Goal: Task Accomplishment & Management: Manage account settings

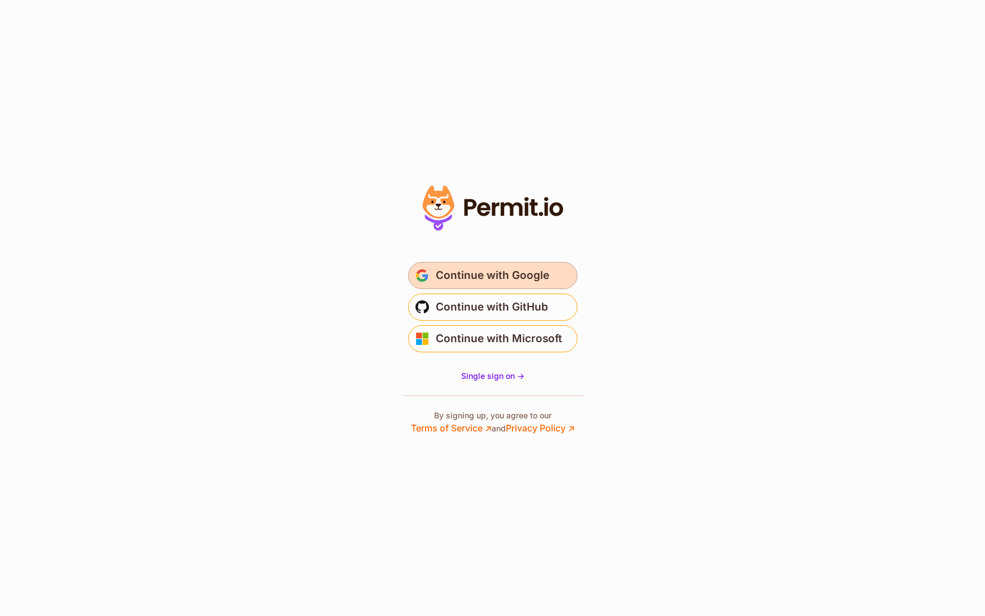
click at [471, 264] on button "Continue with Google" at bounding box center [492, 275] width 169 height 27
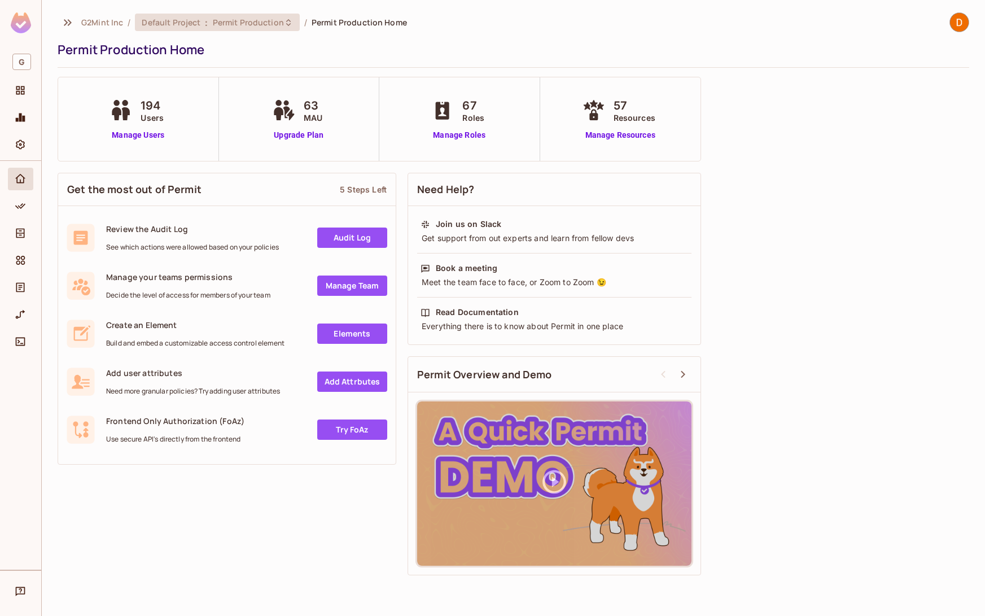
click at [220, 26] on span "Permit Production" at bounding box center [248, 22] width 71 height 11
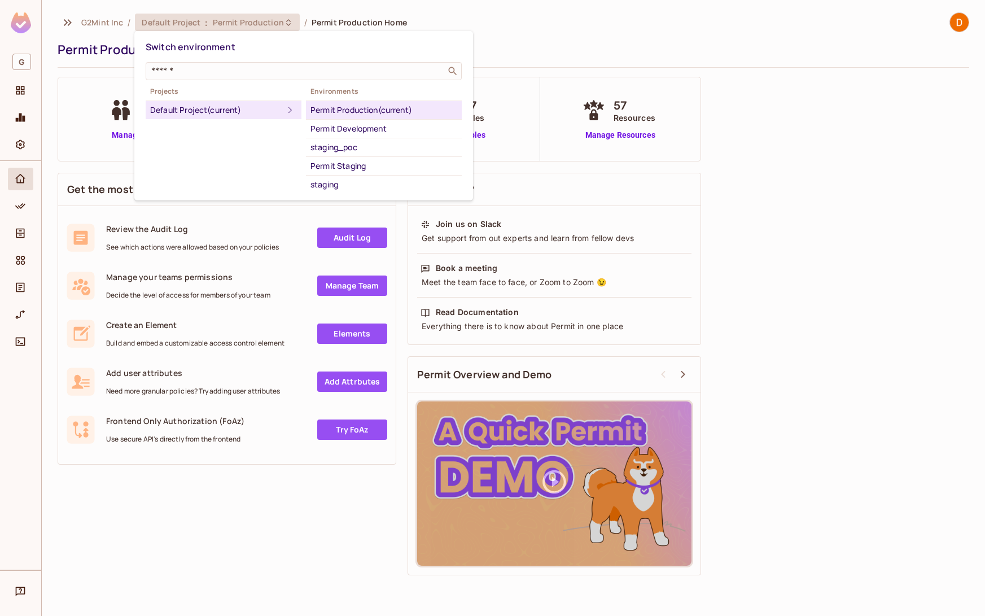
click at [339, 149] on div "staging_poc" at bounding box center [384, 148] width 147 height 14
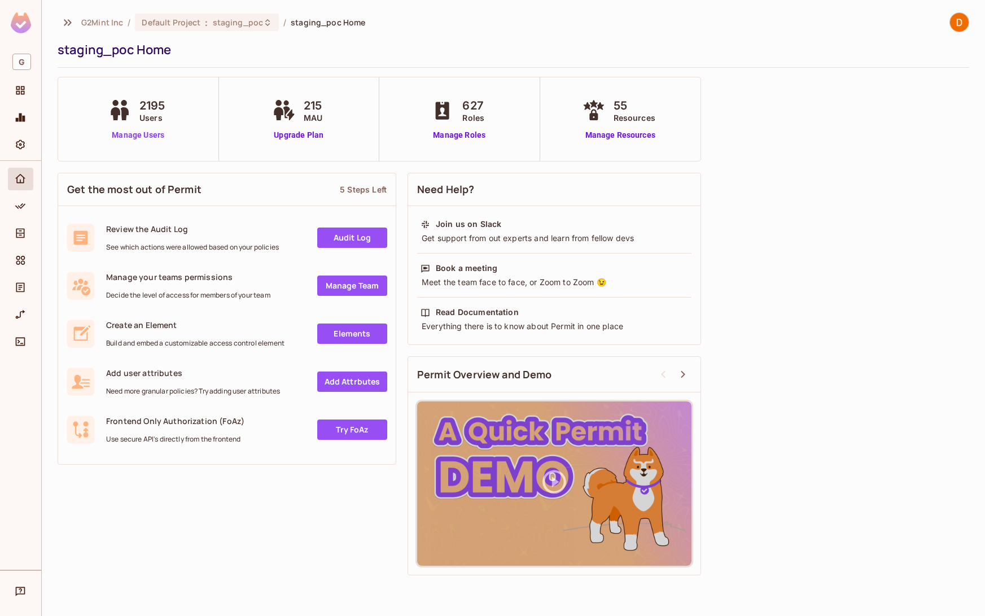
click at [136, 134] on link "Manage Users" at bounding box center [139, 135] width 66 height 12
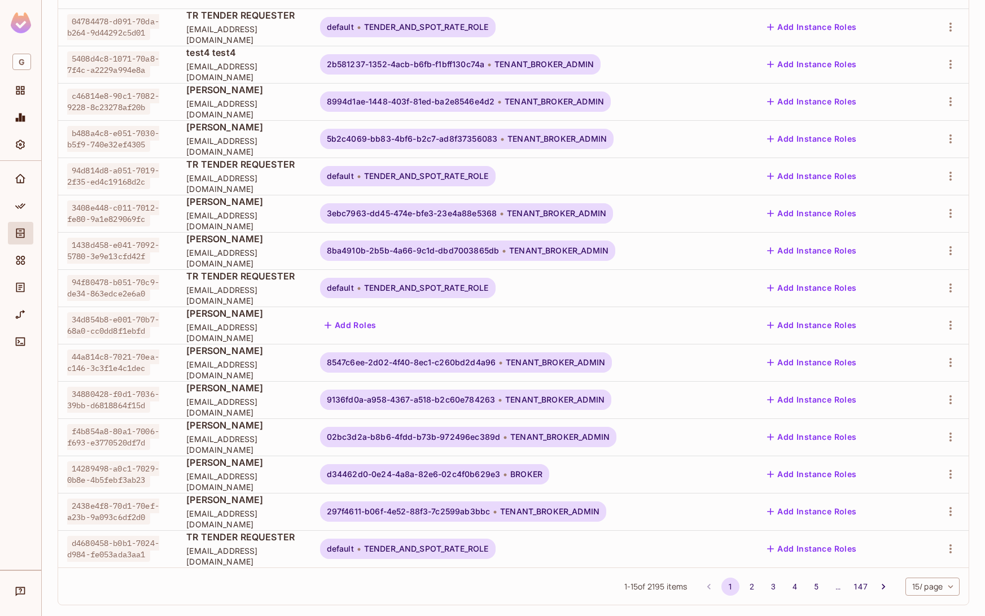
scroll to position [173, 0]
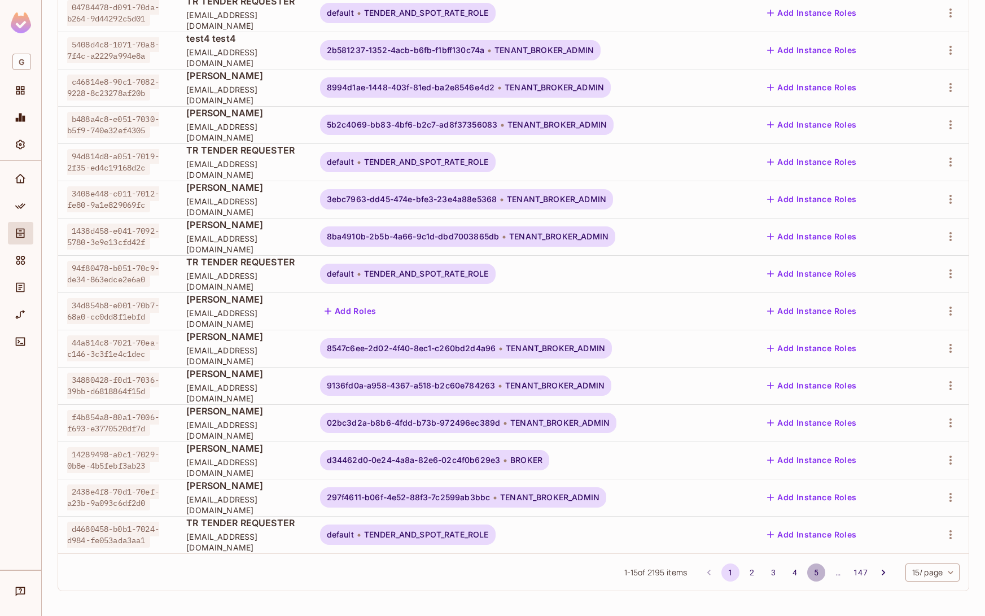
click at [808, 571] on button "5" at bounding box center [817, 573] width 18 height 18
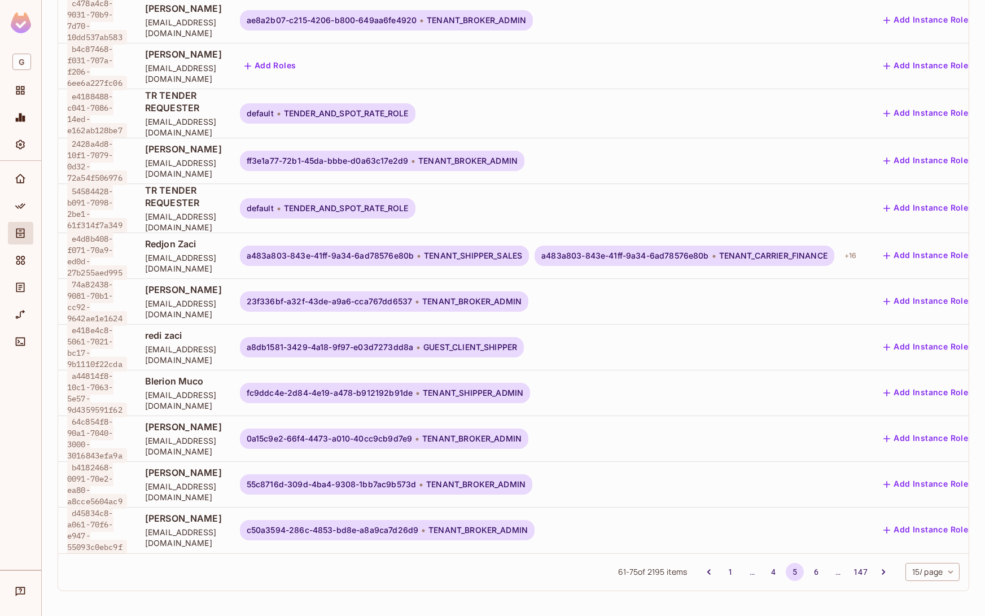
scroll to position [0, 0]
click at [850, 569] on button "147" at bounding box center [860, 572] width 20 height 18
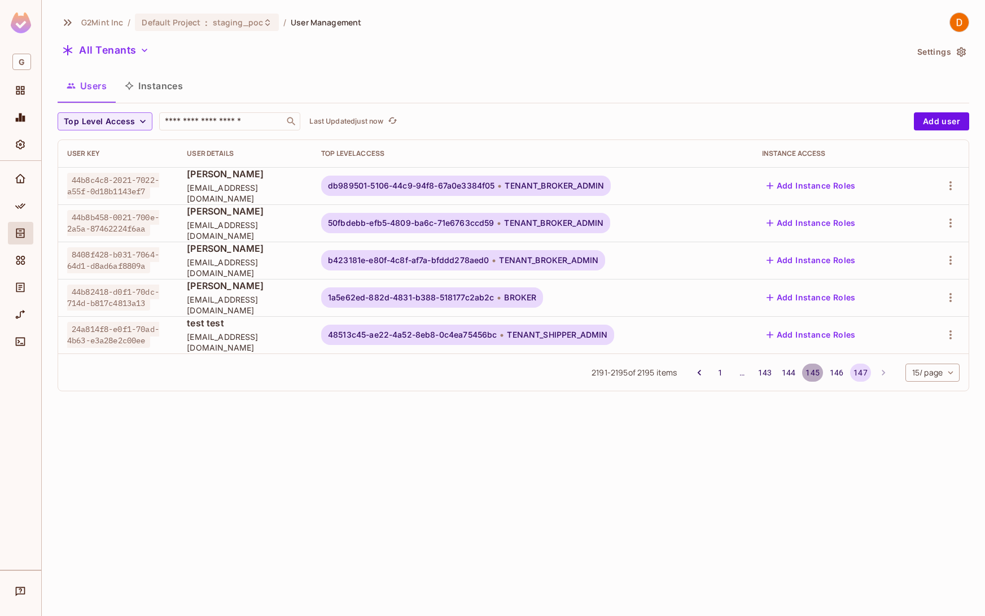
click at [813, 373] on button "145" at bounding box center [812, 373] width 20 height 18
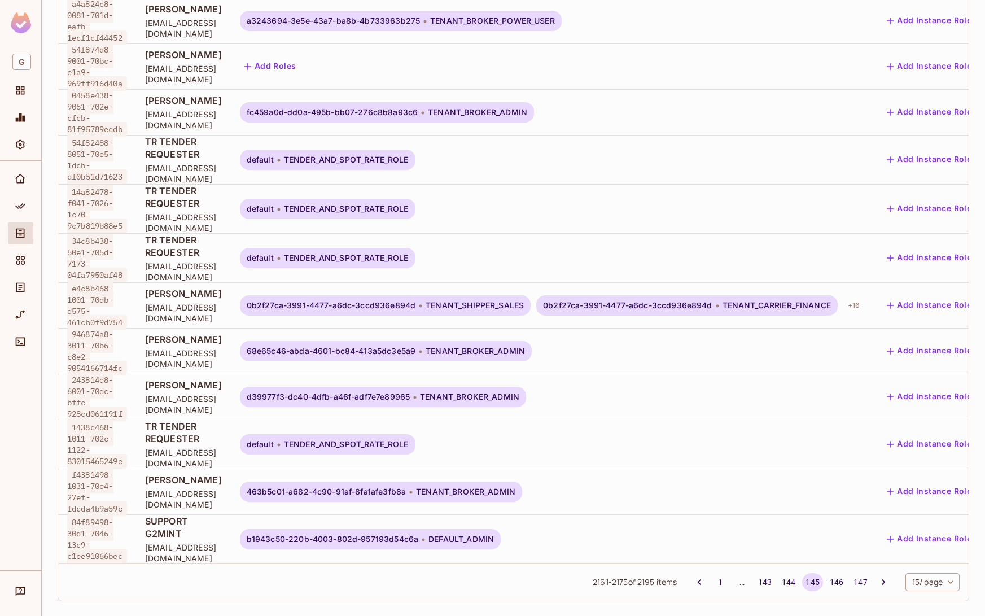
scroll to position [312, 0]
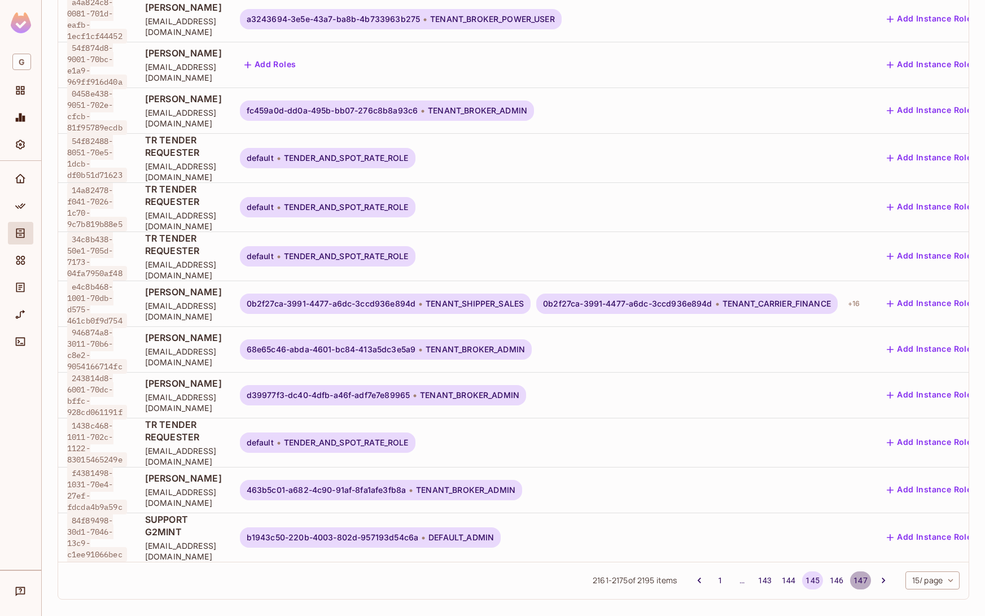
click at [850, 571] on button "147" at bounding box center [860, 580] width 20 height 18
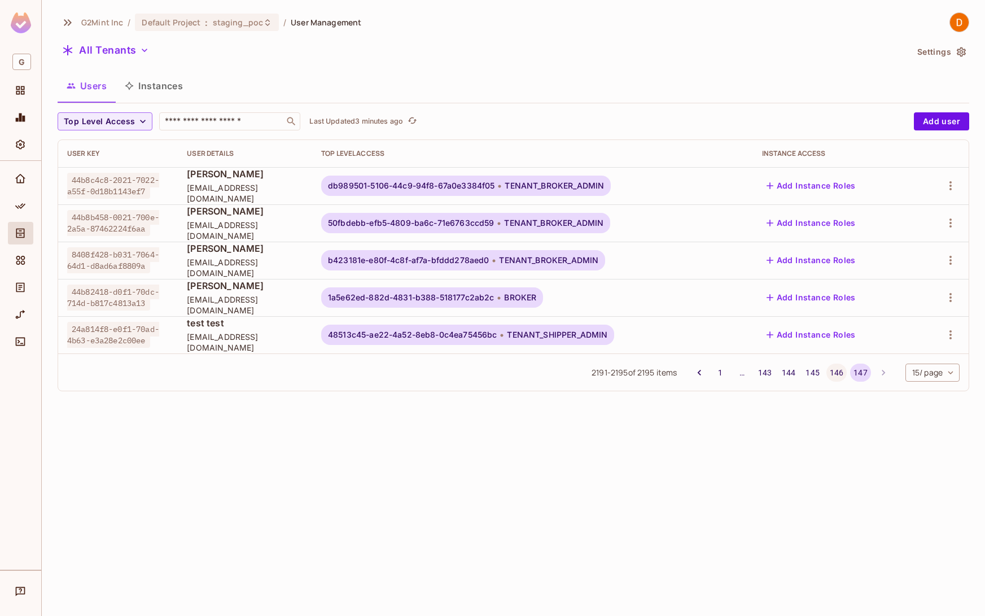
click at [835, 375] on button "146" at bounding box center [837, 373] width 20 height 18
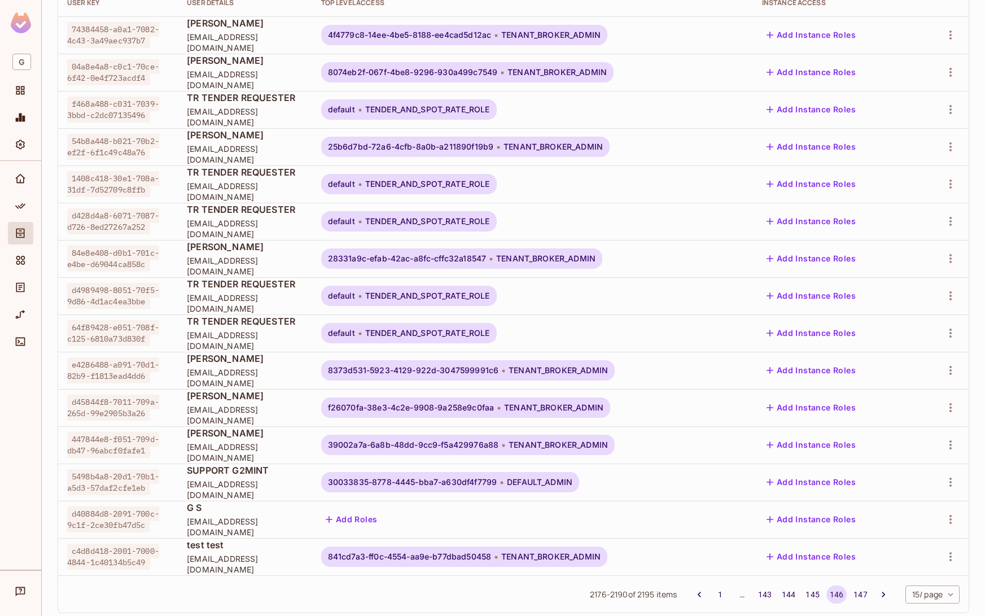
scroll to position [173, 0]
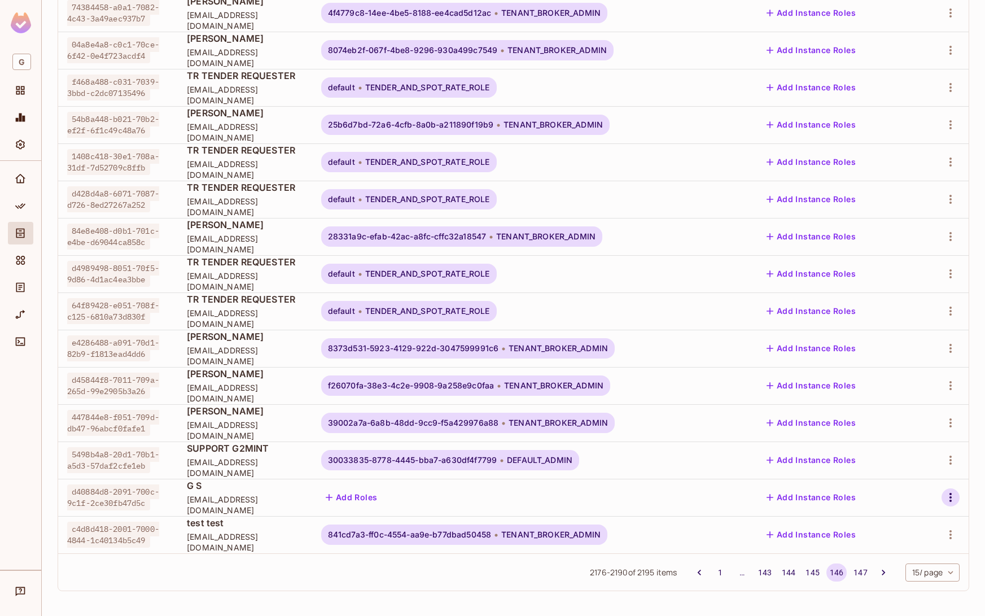
click at [944, 501] on icon "button" at bounding box center [951, 498] width 14 height 14
click at [499, 584] on div at bounding box center [492, 308] width 985 height 616
click at [945, 497] on icon "button" at bounding box center [951, 498] width 14 height 14
click at [883, 595] on div "Delete User" at bounding box center [892, 589] width 45 height 11
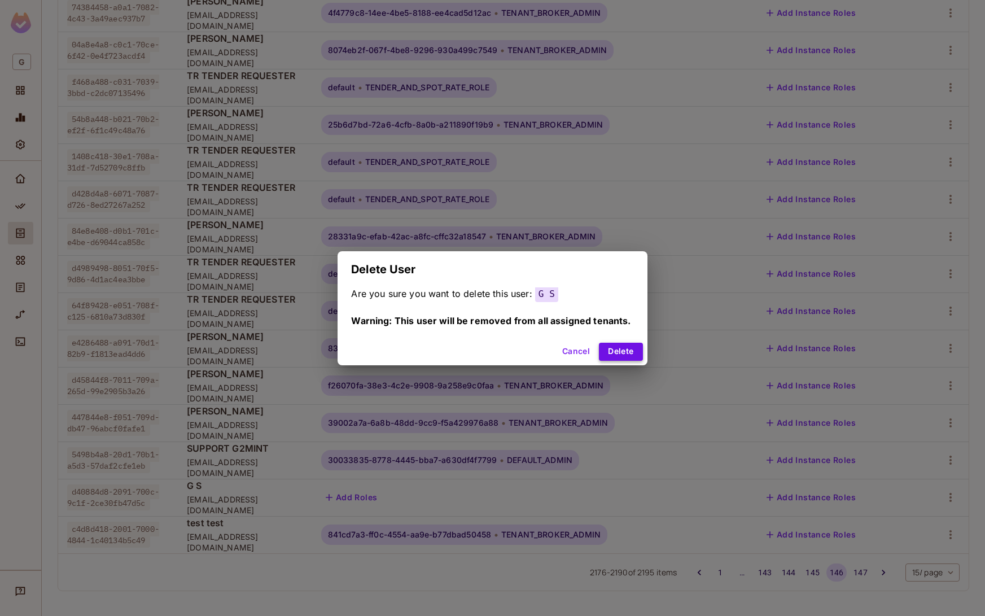
click at [621, 351] on button "Delete" at bounding box center [620, 352] width 43 height 18
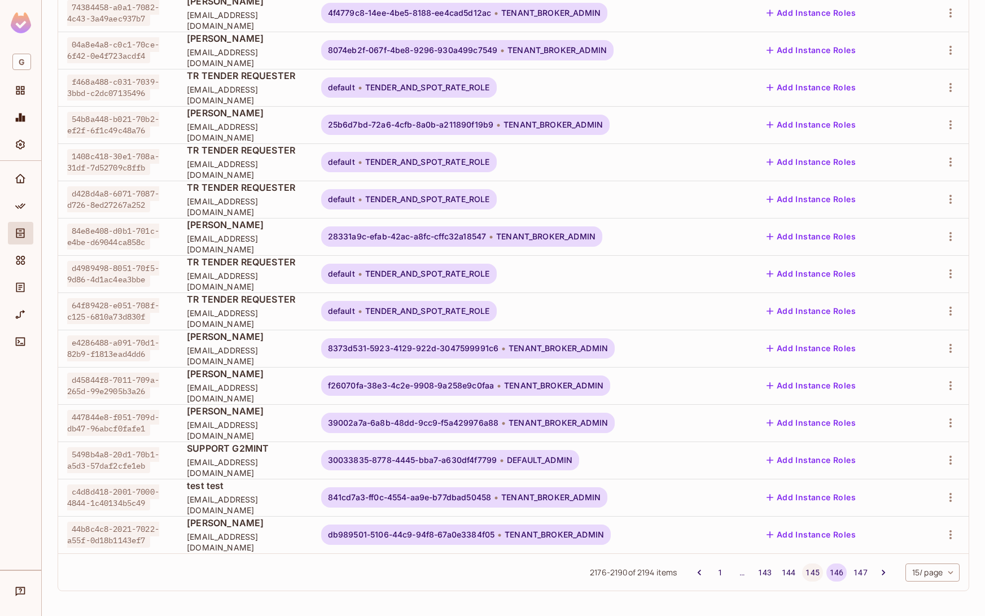
click at [805, 570] on button "145" at bounding box center [812, 573] width 20 height 18
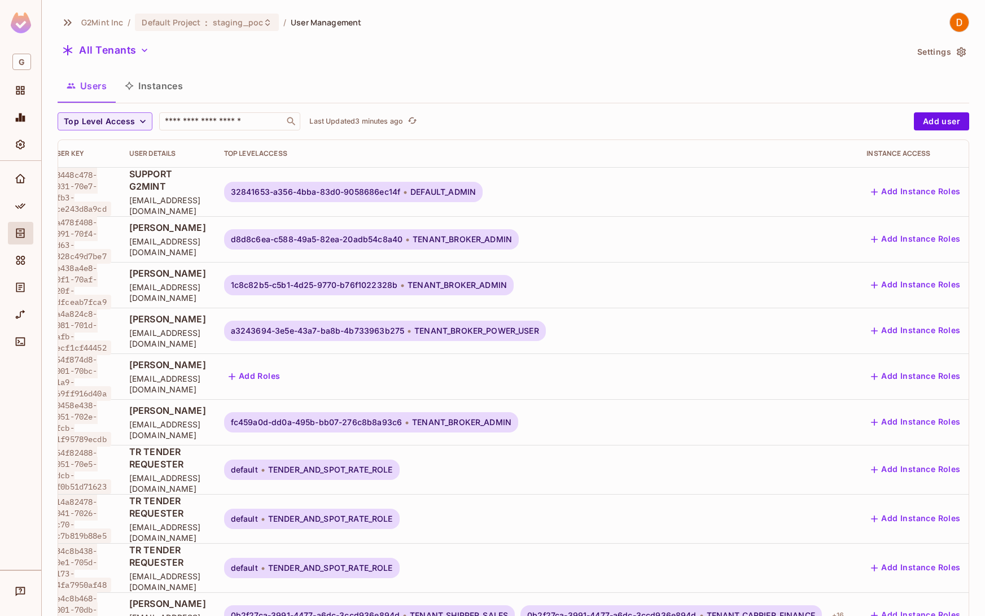
scroll to position [0, 0]
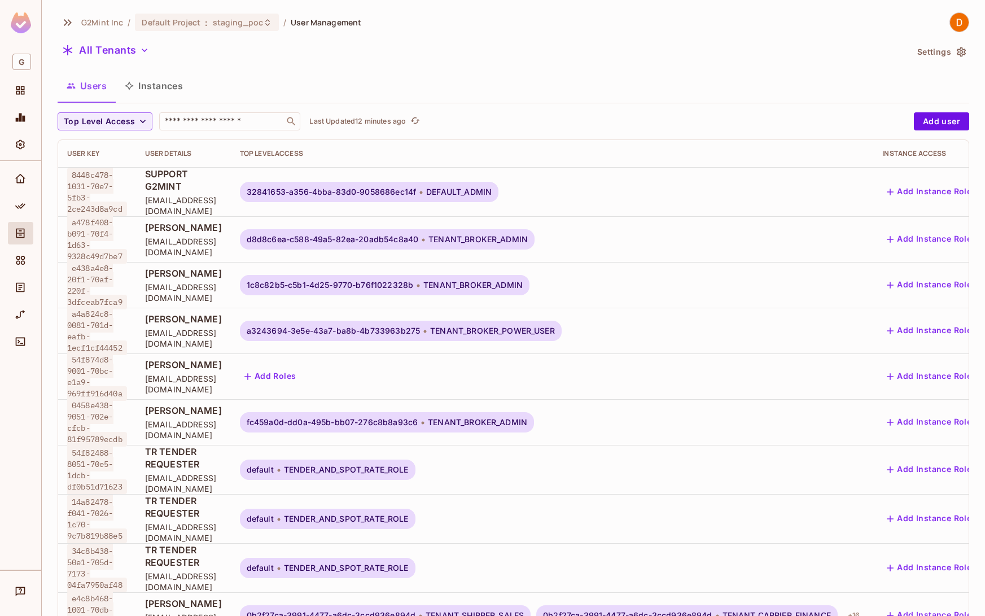
click at [20, 16] on img at bounding box center [21, 22] width 20 height 21
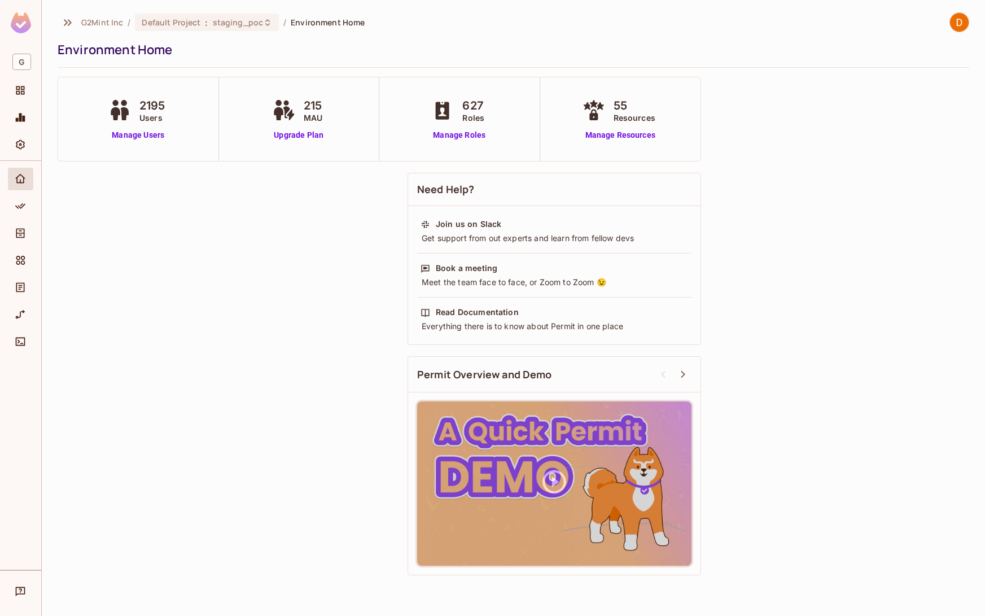
click at [165, 111] on span "2195" at bounding box center [152, 105] width 26 height 17
click at [143, 141] on link "Manage Users" at bounding box center [139, 135] width 66 height 12
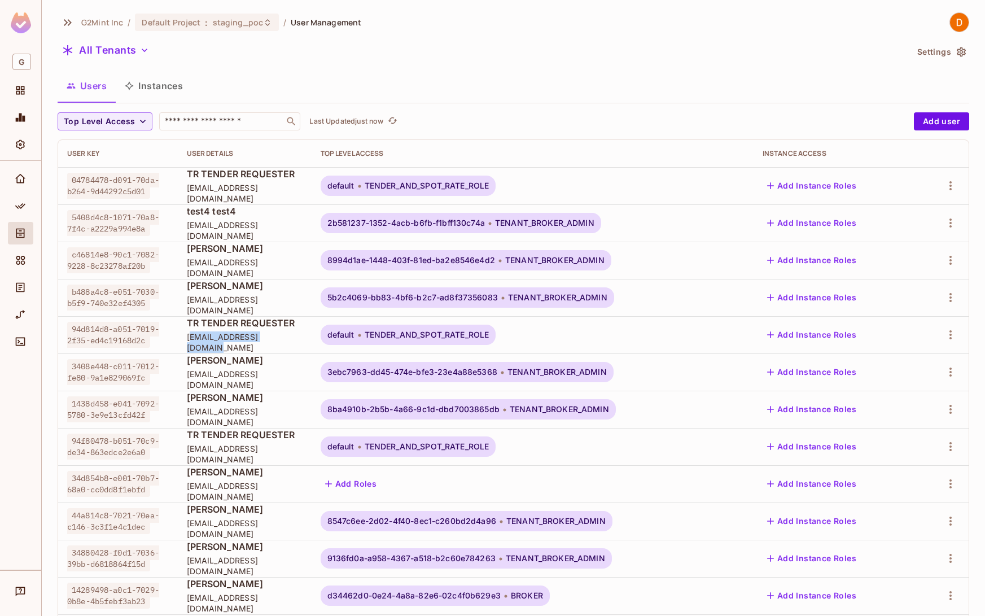
drag, startPoint x: 219, startPoint y: 344, endPoint x: 274, endPoint y: 347, distance: 54.8
click at [274, 347] on span "[EMAIL_ADDRESS][DOMAIN_NAME]" at bounding box center [245, 341] width 116 height 21
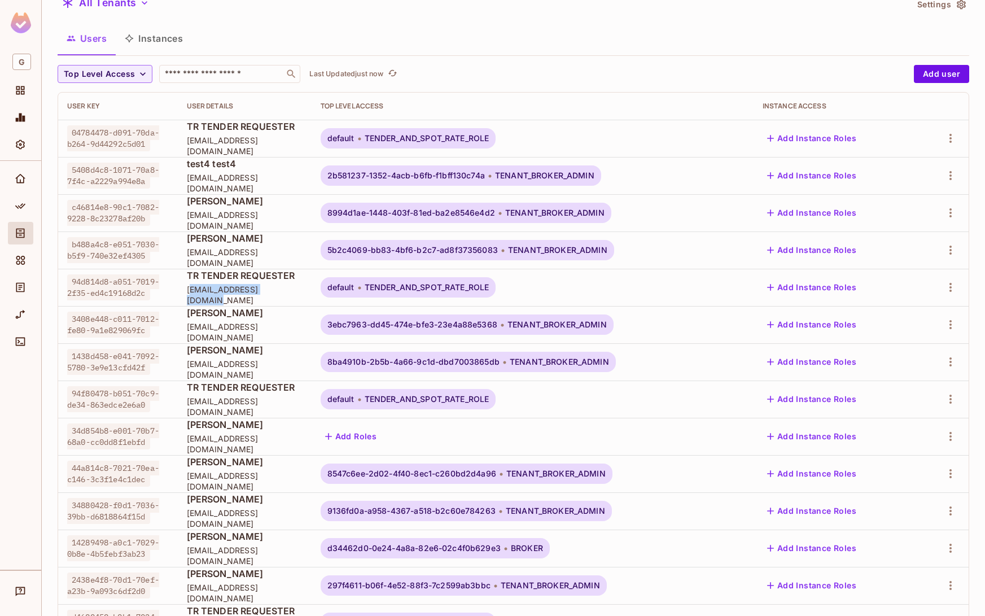
scroll to position [173, 0]
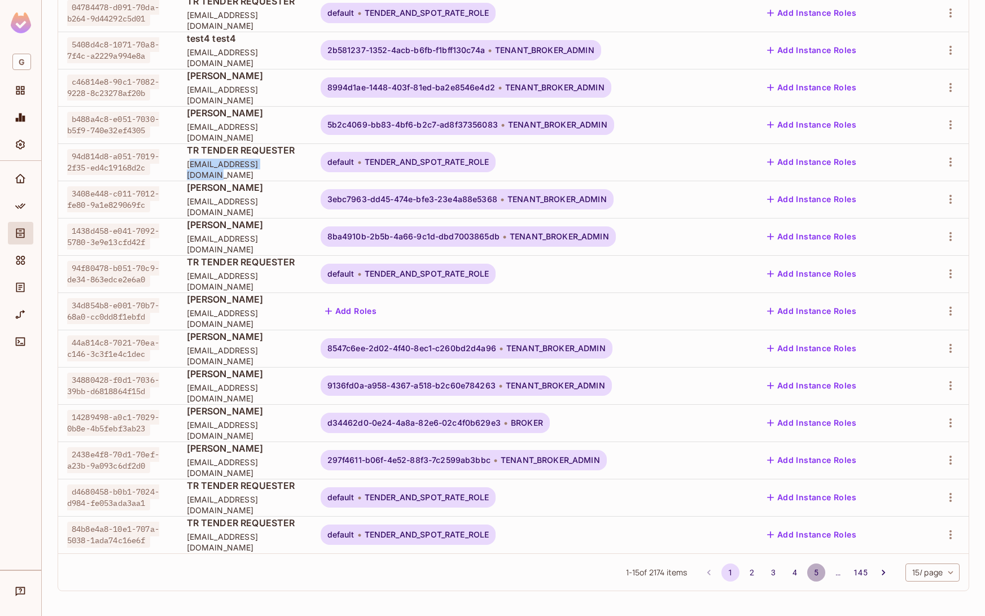
click at [811, 575] on button "5" at bounding box center [817, 573] width 18 height 18
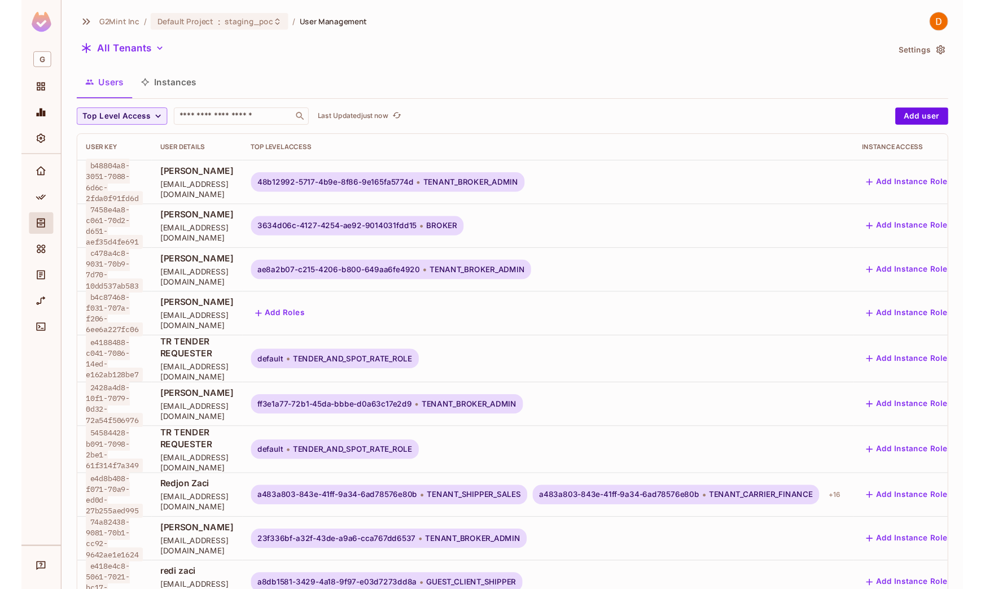
scroll to position [2, 0]
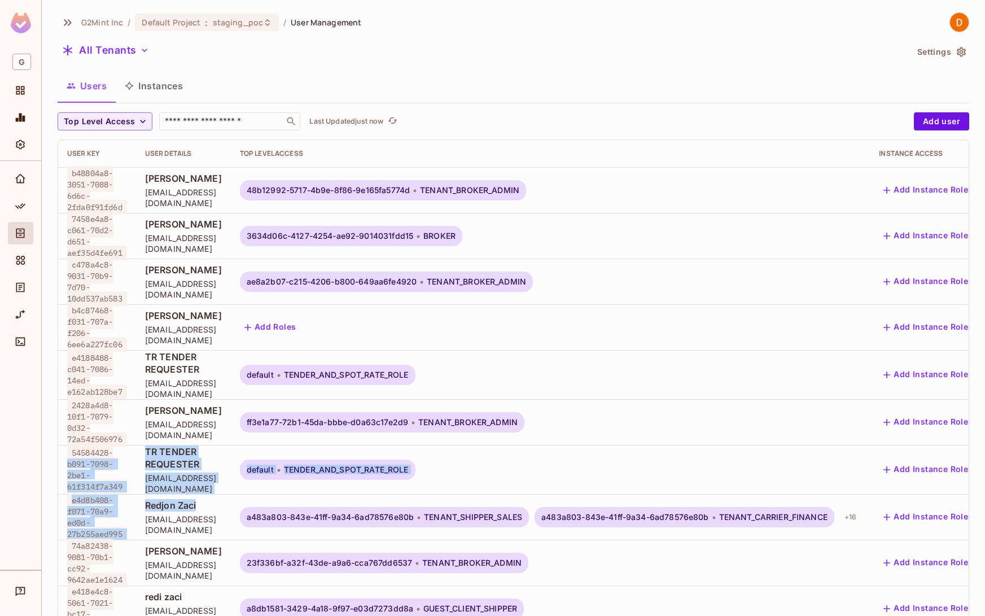
drag, startPoint x: 138, startPoint y: 446, endPoint x: 273, endPoint y: 499, distance: 145.8
click at [273, 499] on tbody "b48804a8-3051-7088-6d6c-2fda0f91fd6d John Doe testuser+dev-952-u099@g2mint.com …" at bounding box center [540, 515] width 965 height 696
click at [116, 451] on div "54584428-b091-7098-2be1-61f314f7a349" at bounding box center [97, 469] width 60 height 45
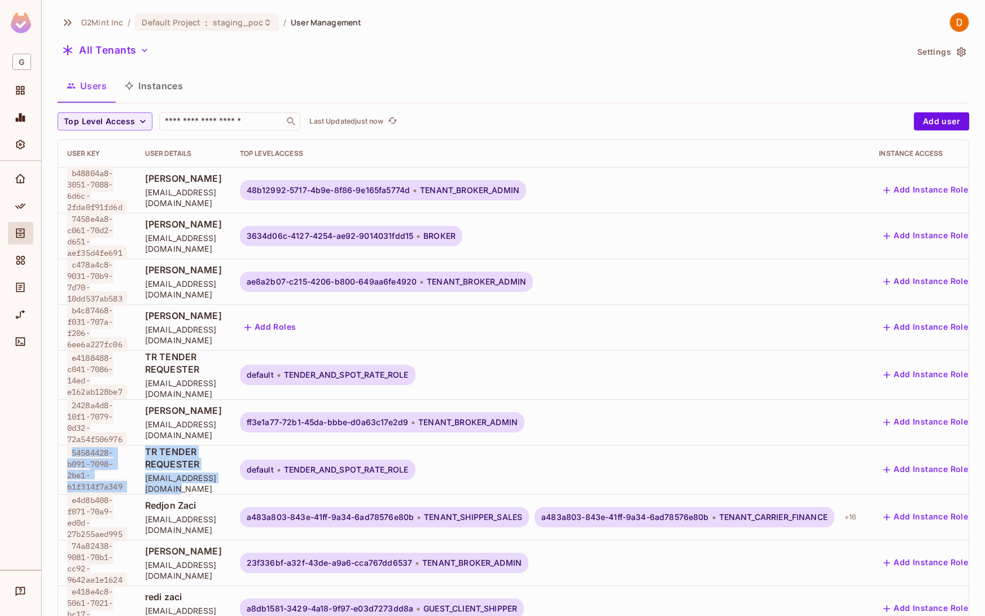
drag, startPoint x: 71, startPoint y: 443, endPoint x: 282, endPoint y: 477, distance: 213.9
click at [282, 477] on tr "54584428-b091-7098-2be1-61f314f7a349 TR TENDER REQUESTER tender.user@g2mint.com…" at bounding box center [540, 469] width 965 height 49
click at [231, 478] on td "TR TENDER REQUESTER tender.user@g2mint.com" at bounding box center [183, 469] width 95 height 49
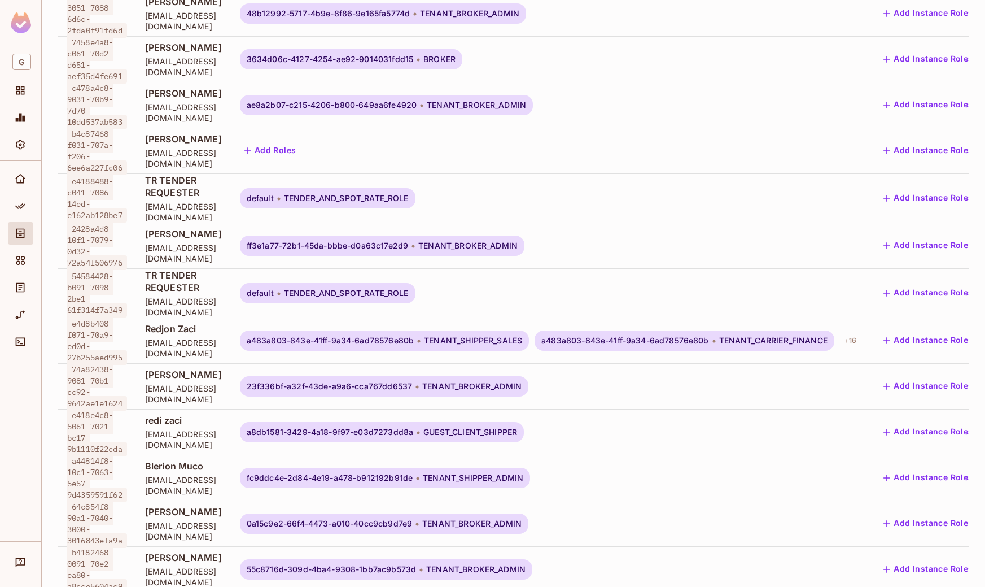
scroll to position [168, 0]
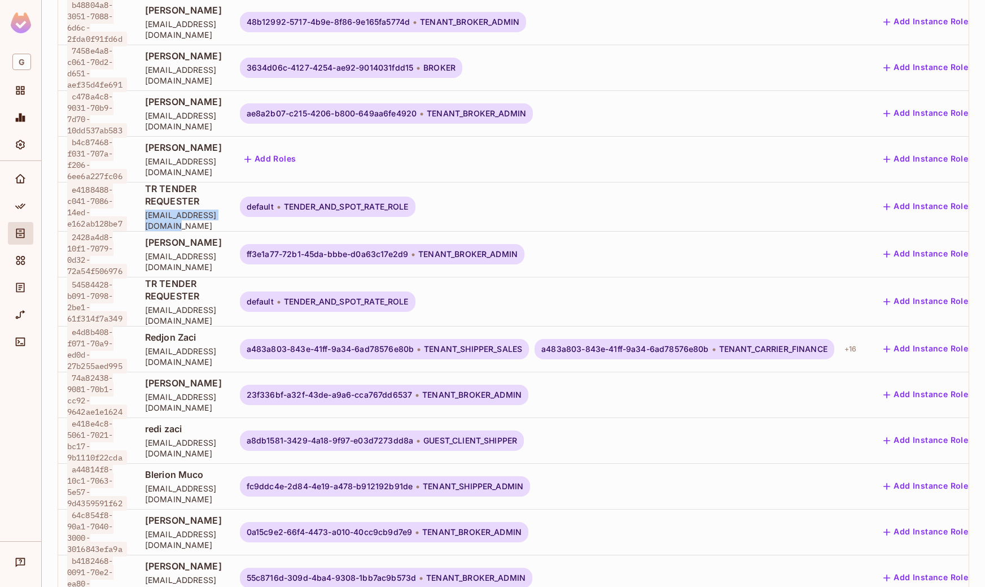
drag, startPoint x: 149, startPoint y: 212, endPoint x: 250, endPoint y: 213, distance: 101.7
click at [222, 213] on span "tender.user@g2mint.com" at bounding box center [183, 220] width 77 height 21
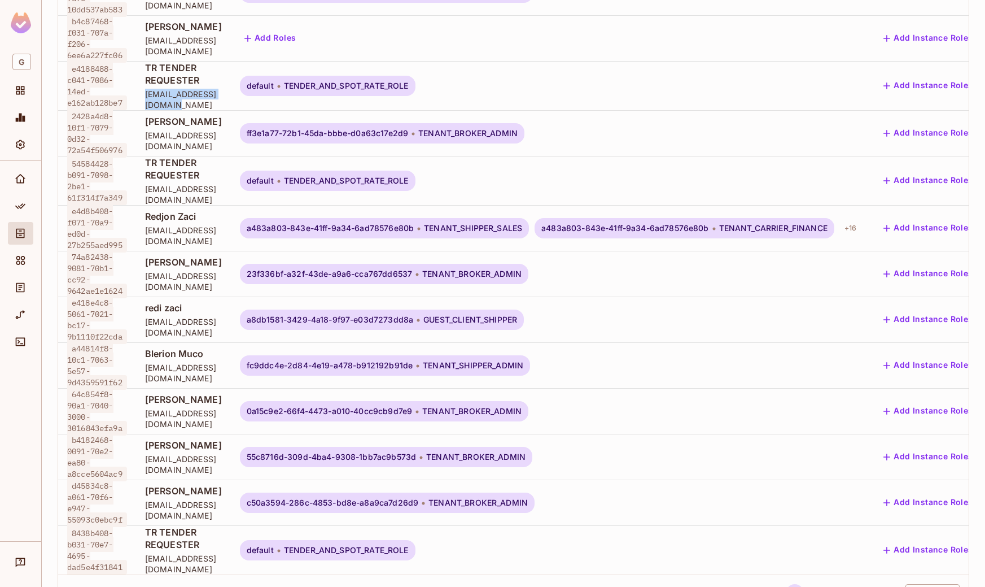
scroll to position [338, 0]
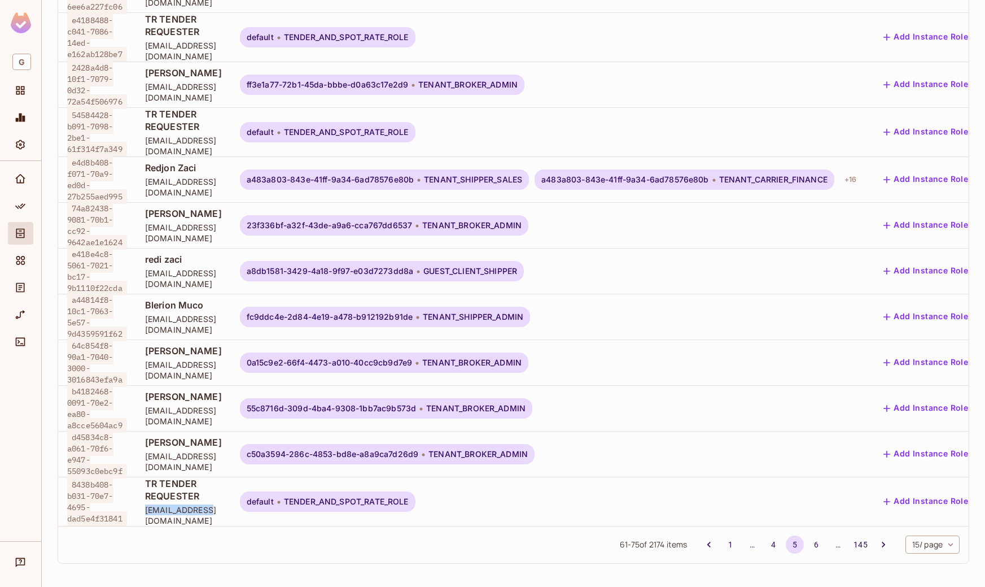
drag, startPoint x: 143, startPoint y: 496, endPoint x: 219, endPoint y: 453, distance: 86.7
click at [212, 495] on td "TR TENDER REQUESTER tender.user@g2mint.com" at bounding box center [183, 501] width 95 height 49
drag, startPoint x: 163, startPoint y: 134, endPoint x: 220, endPoint y: 130, distance: 57.2
click at [220, 135] on span "tender.user@g2mint.com" at bounding box center [183, 145] width 77 height 21
drag, startPoint x: 208, startPoint y: 38, endPoint x: 224, endPoint y: 36, distance: 15.9
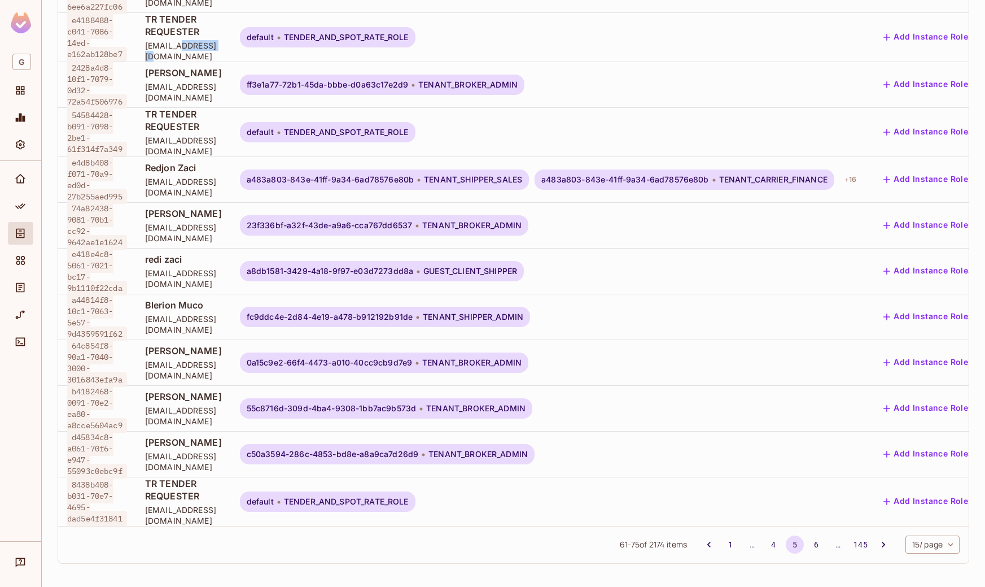
click at [222, 40] on span "tender.user@g2mint.com" at bounding box center [183, 50] width 77 height 21
click at [808, 542] on button "6" at bounding box center [817, 544] width 18 height 18
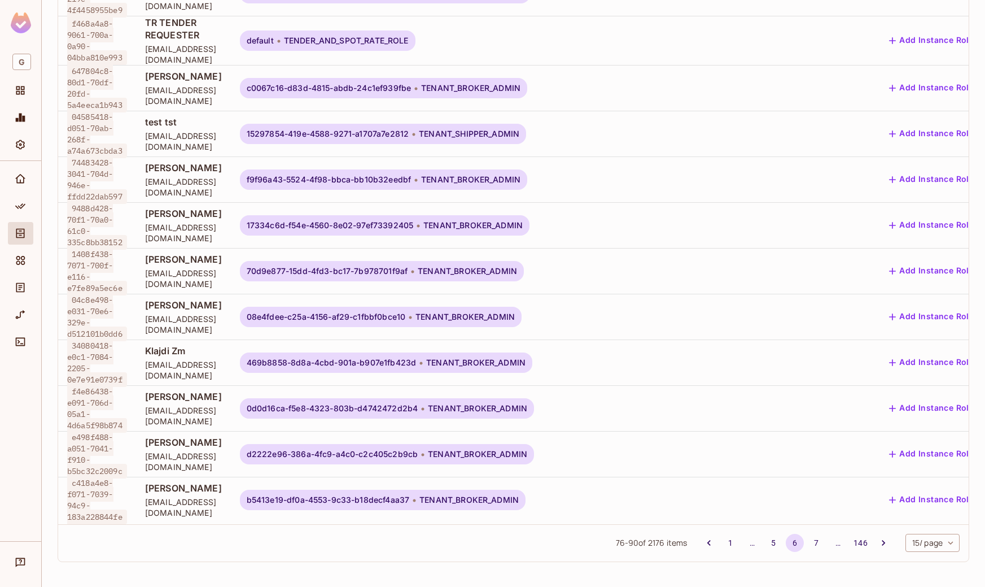
scroll to position [341, 0]
click at [808, 543] on button "7" at bounding box center [817, 543] width 18 height 18
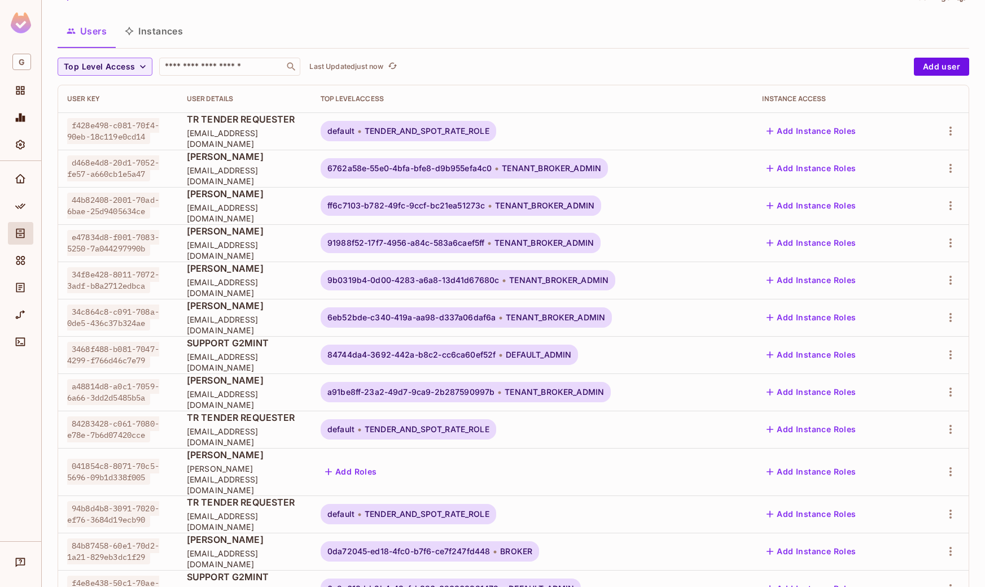
scroll to position [56, 0]
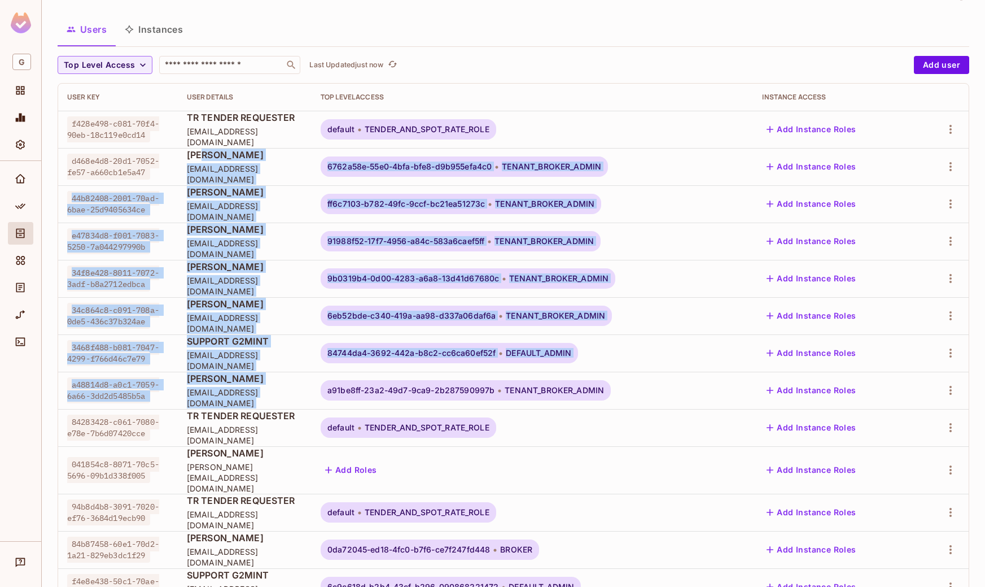
drag, startPoint x: 309, startPoint y: 268, endPoint x: 306, endPoint y: 425, distance: 157.0
click at [335, 392] on tbody "f428e498-c081-70f4-90eb-18c119e0cd14 TR TENDER REQUESTER tender.user@g2mint.com…" at bounding box center [513, 395] width 911 height 569
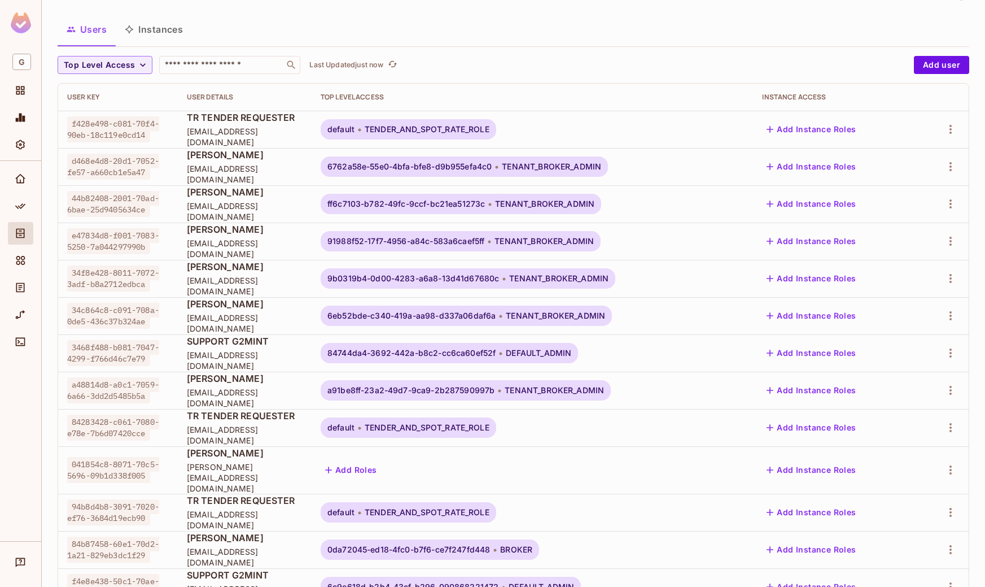
click at [293, 439] on span "[EMAIL_ADDRESS][DOMAIN_NAME]" at bounding box center [245, 434] width 116 height 21
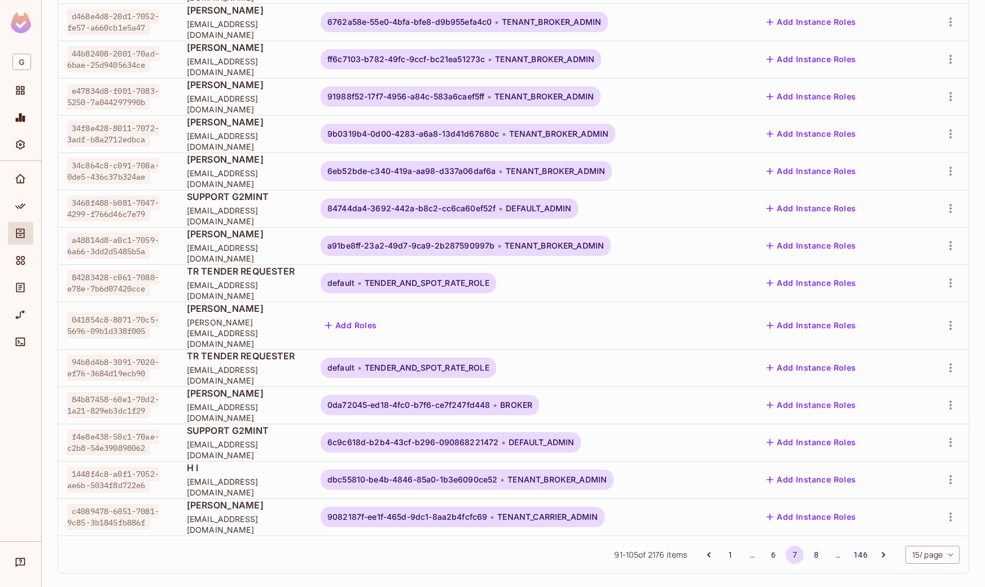
scroll to position [202, 0]
click at [808, 545] on button "8" at bounding box center [817, 553] width 18 height 18
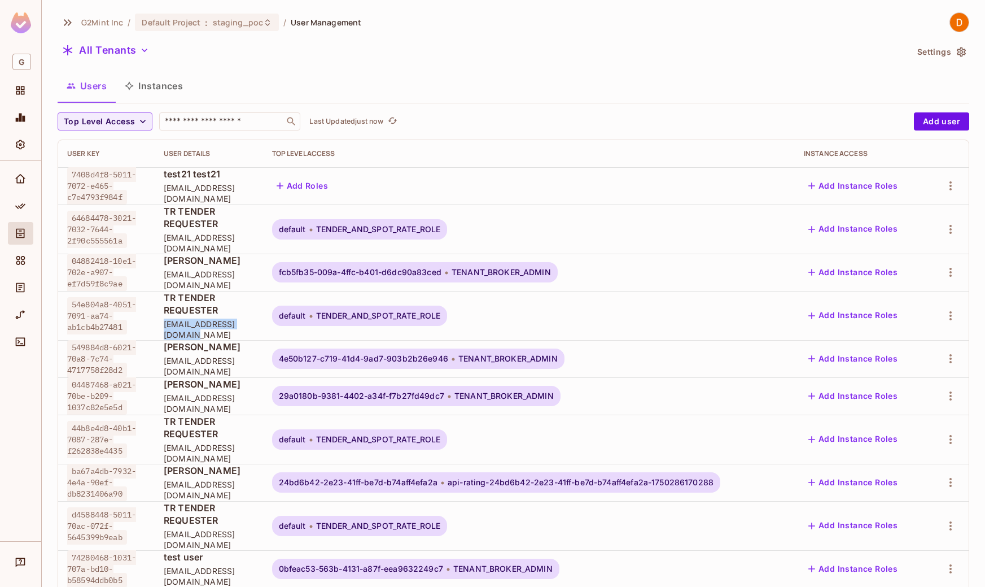
drag, startPoint x: 259, startPoint y: 303, endPoint x: 158, endPoint y: 303, distance: 101.1
click at [164, 319] on span "[EMAIL_ADDRESS][DOMAIN_NAME]" at bounding box center [209, 329] width 90 height 21
copy span "[EMAIL_ADDRESS][DOMAIN_NAME]"
click at [397, 124] on p "Last Updated 3 minutes ago" at bounding box center [356, 121] width 94 height 9
click at [397, 124] on div "Top Level Access ​ Updating..." at bounding box center [483, 121] width 851 height 18
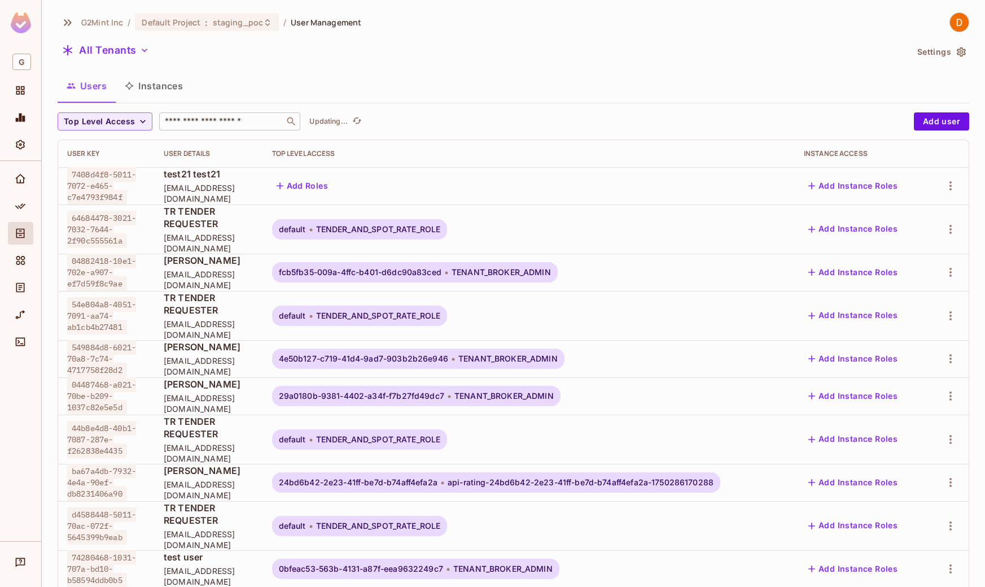
click at [256, 116] on input "text" at bounding box center [222, 121] width 119 height 11
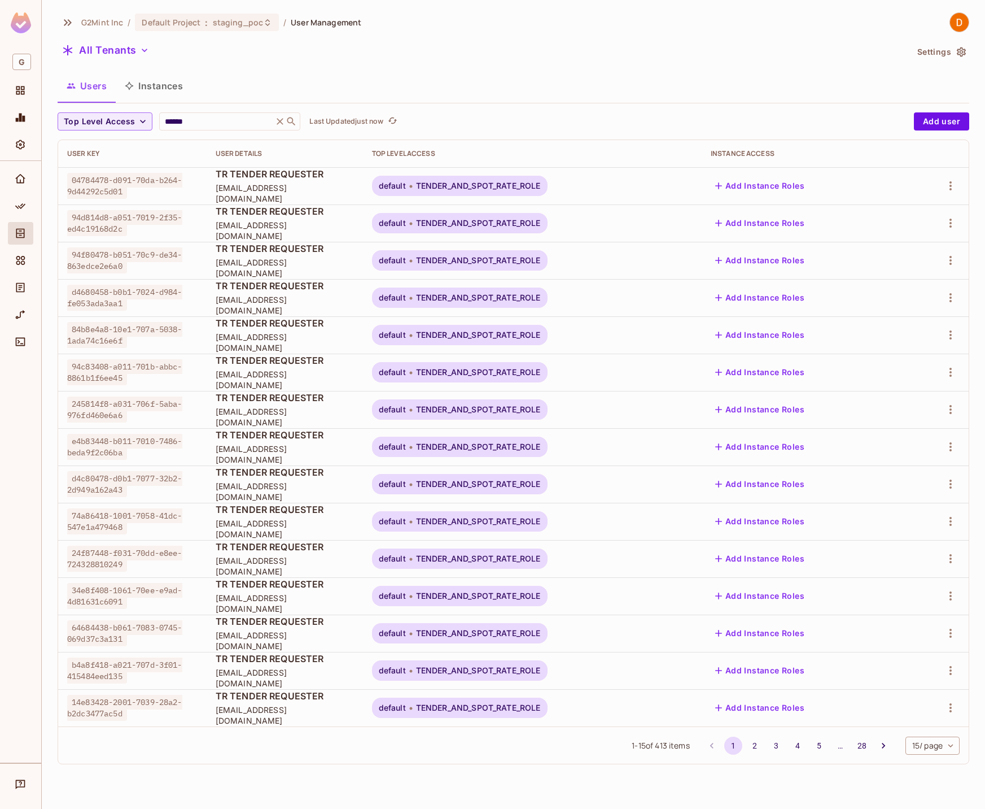
click at [902, 616] on div "1 - 15 of 413 items 1 2 3 4 5 … 28 15 / page ** ​" at bounding box center [513, 744] width 911 height 37
click at [920, 616] on body "G G2Mint Inc / Default Project : staging_poc / User Management All Tenants Sett…" at bounding box center [492, 404] width 985 height 809
click at [927, 616] on li "100 / page" at bounding box center [932, 783] width 56 height 24
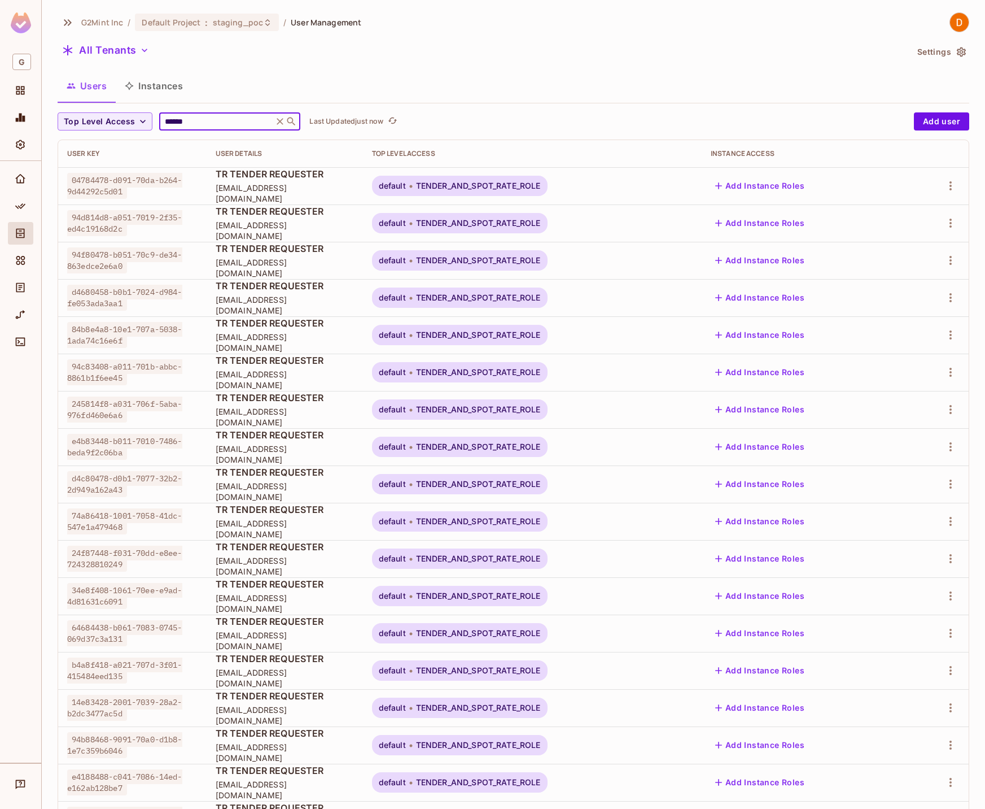
click at [225, 125] on input "******" at bounding box center [216, 121] width 107 height 11
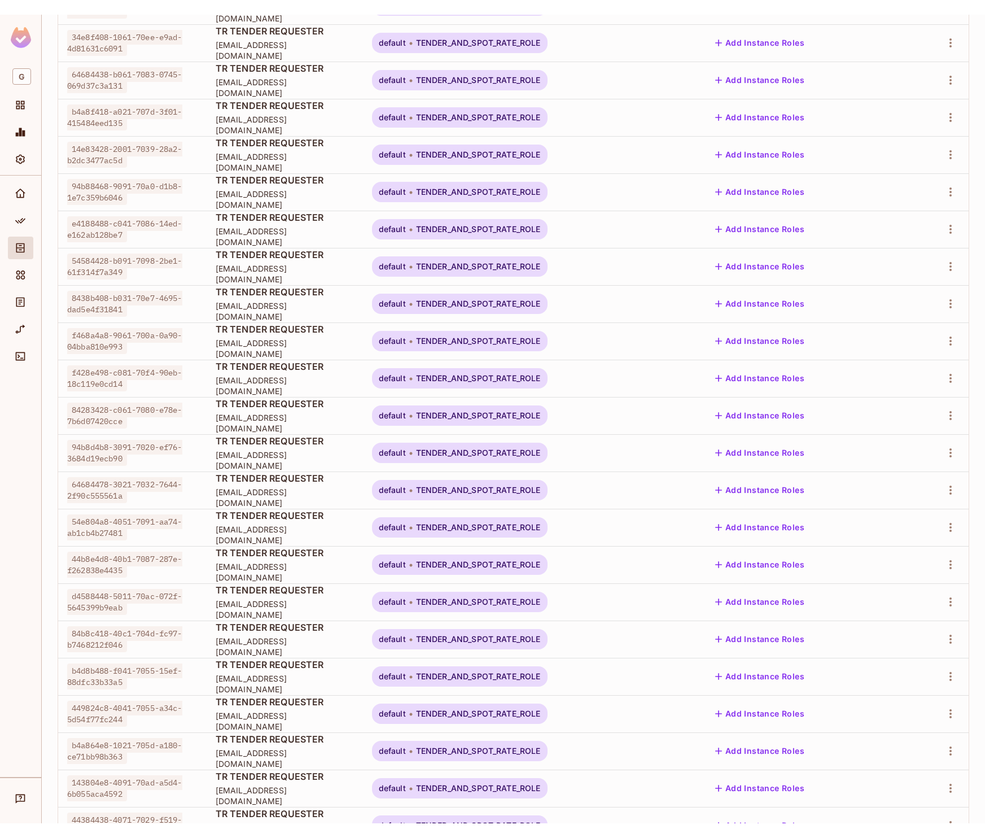
scroll to position [678, 0]
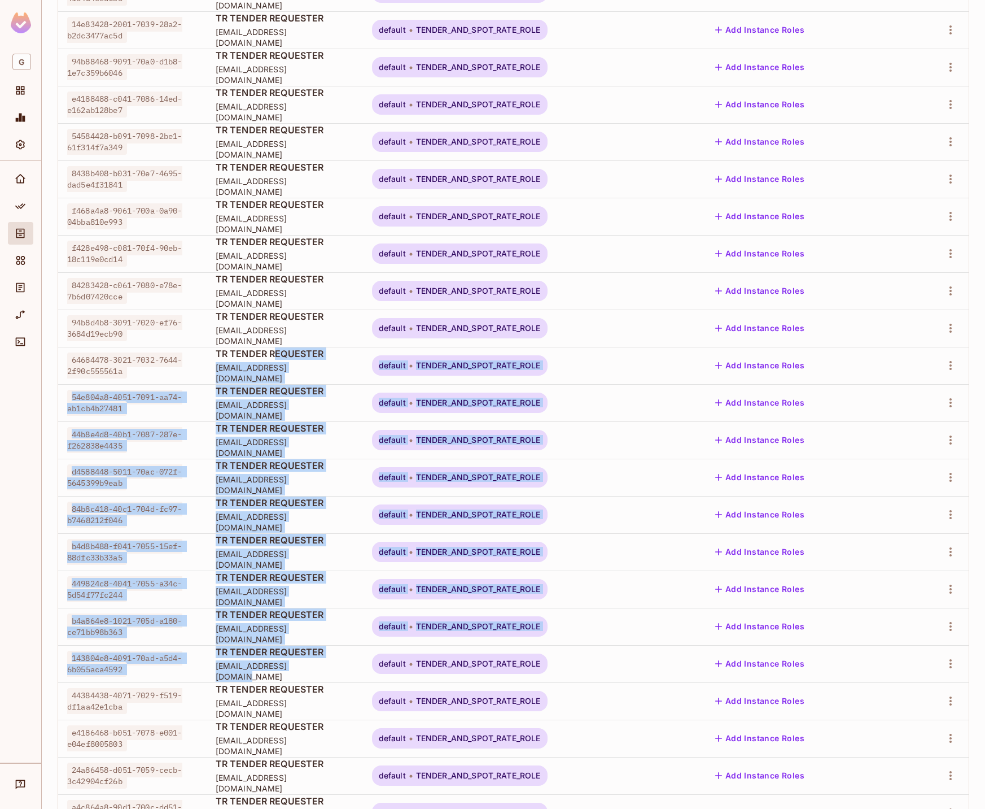
drag, startPoint x: 269, startPoint y: 357, endPoint x: 342, endPoint y: 678, distance: 328.9
click at [287, 485] on span "tender.user@g2mint.com" at bounding box center [285, 484] width 138 height 21
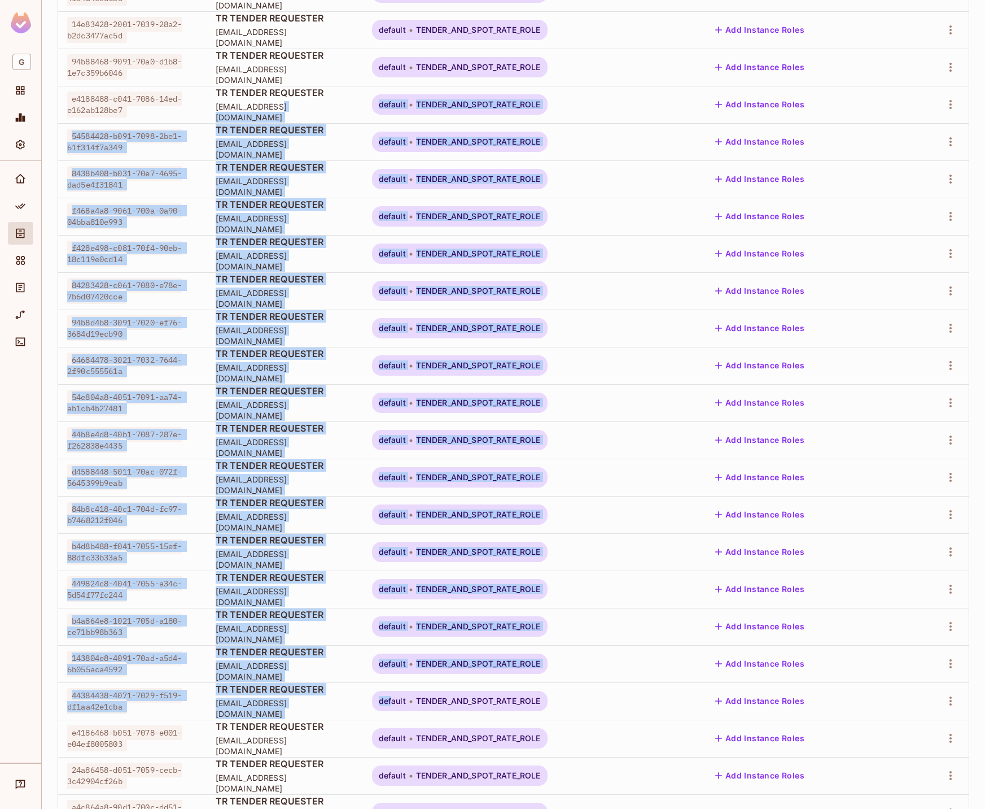
drag, startPoint x: 266, startPoint y: 111, endPoint x: 414, endPoint y: 700, distance: 607.8
click at [239, 616] on span "TR TENDER REQUESTER" at bounding box center [285, 614] width 138 height 12
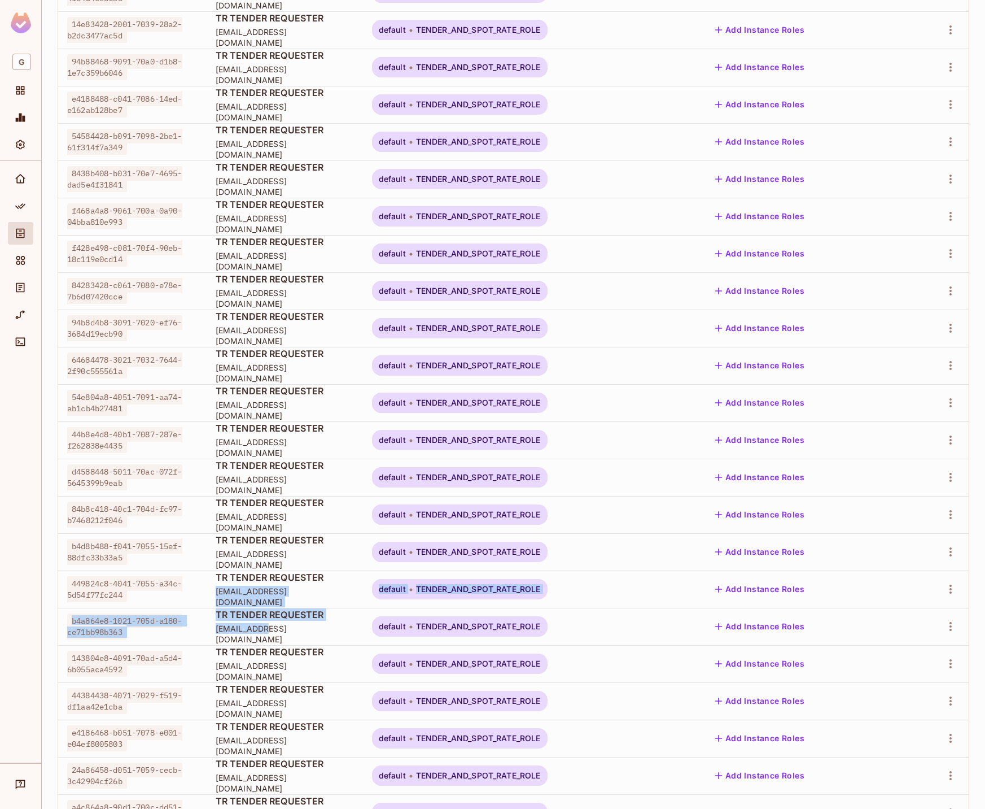
drag, startPoint x: 250, startPoint y: 636, endPoint x: 205, endPoint y: 593, distance: 62.3
click at [223, 592] on span "tender.user@g2mint.com" at bounding box center [285, 596] width 138 height 21
click at [222, 590] on div "TR TENDER REQUESTER tender.user@g2mint.com" at bounding box center [285, 589] width 138 height 36
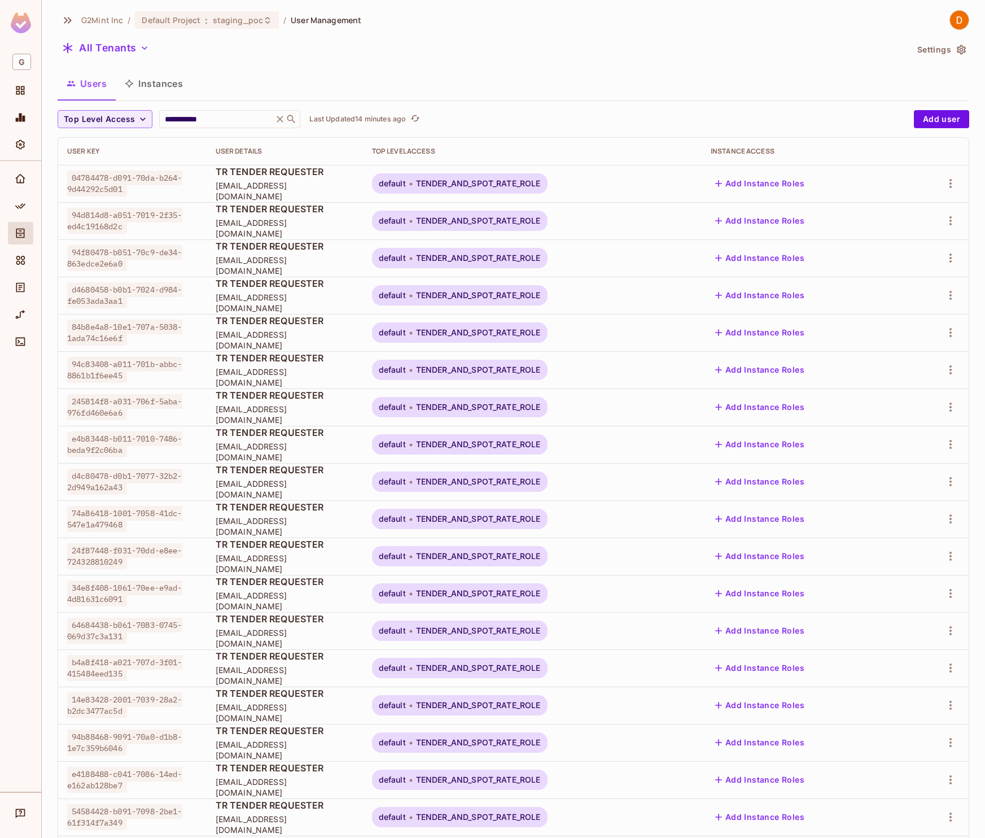
scroll to position [0, 0]
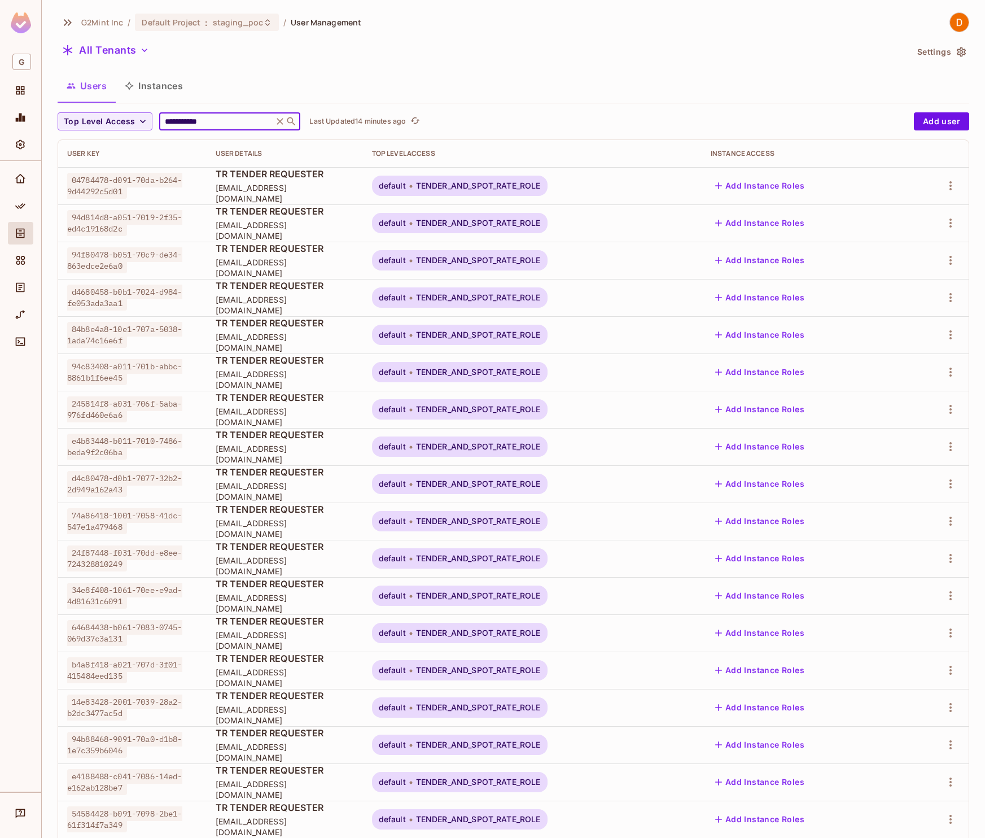
click at [220, 123] on input "**********" at bounding box center [216, 121] width 107 height 11
paste input "text"
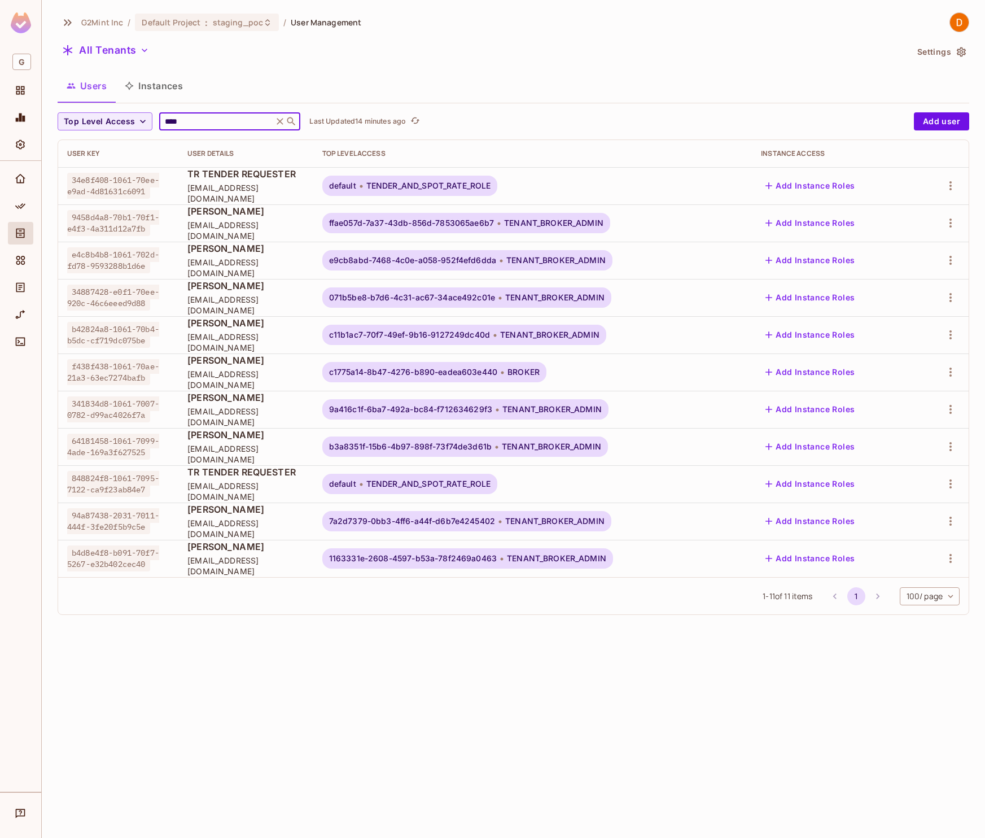
type input "****"
click at [487, 616] on div "G2Mint Inc / Default Project : staging_poc / User Management All Tenants Settin…" at bounding box center [514, 419] width 944 height 838
click at [756, 616] on div "G2Mint Inc / Default Project : staging_poc / User Management All Tenants Settin…" at bounding box center [514, 419] width 944 height 838
click at [586, 616] on div "G2Mint Inc / Default Project : staging_poc / User Management All Tenants Settin…" at bounding box center [514, 419] width 944 height 838
click at [953, 296] on icon "button" at bounding box center [951, 298] width 14 height 14
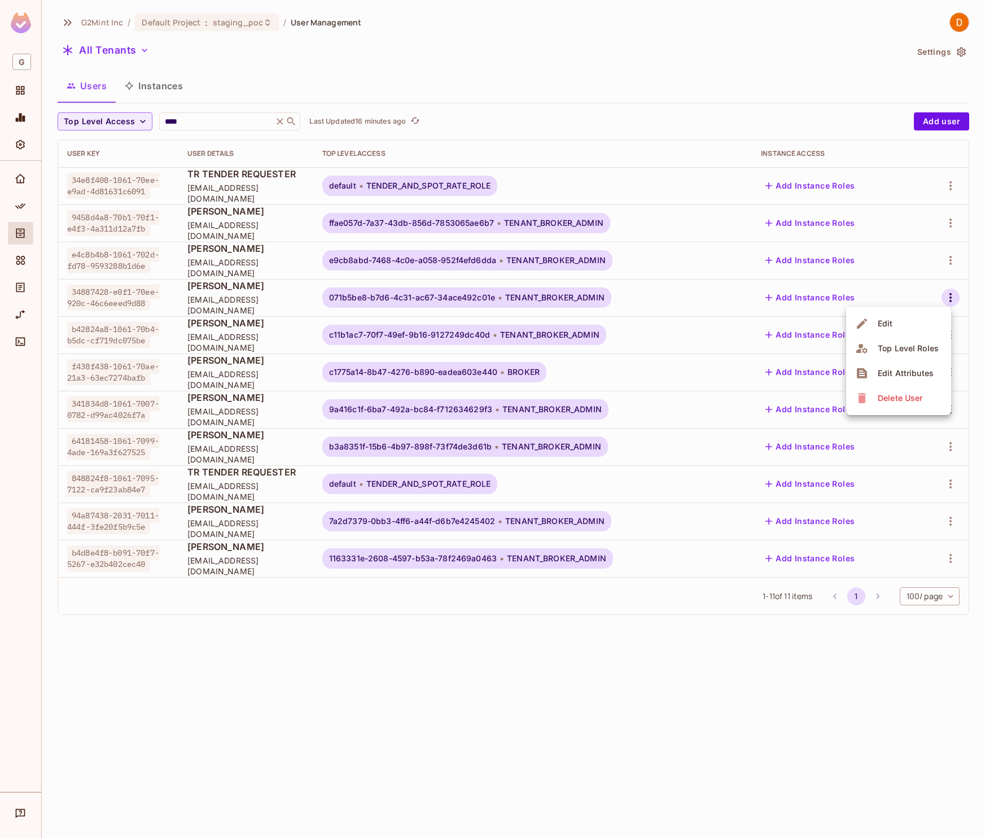
click at [499, 616] on div at bounding box center [492, 419] width 985 height 838
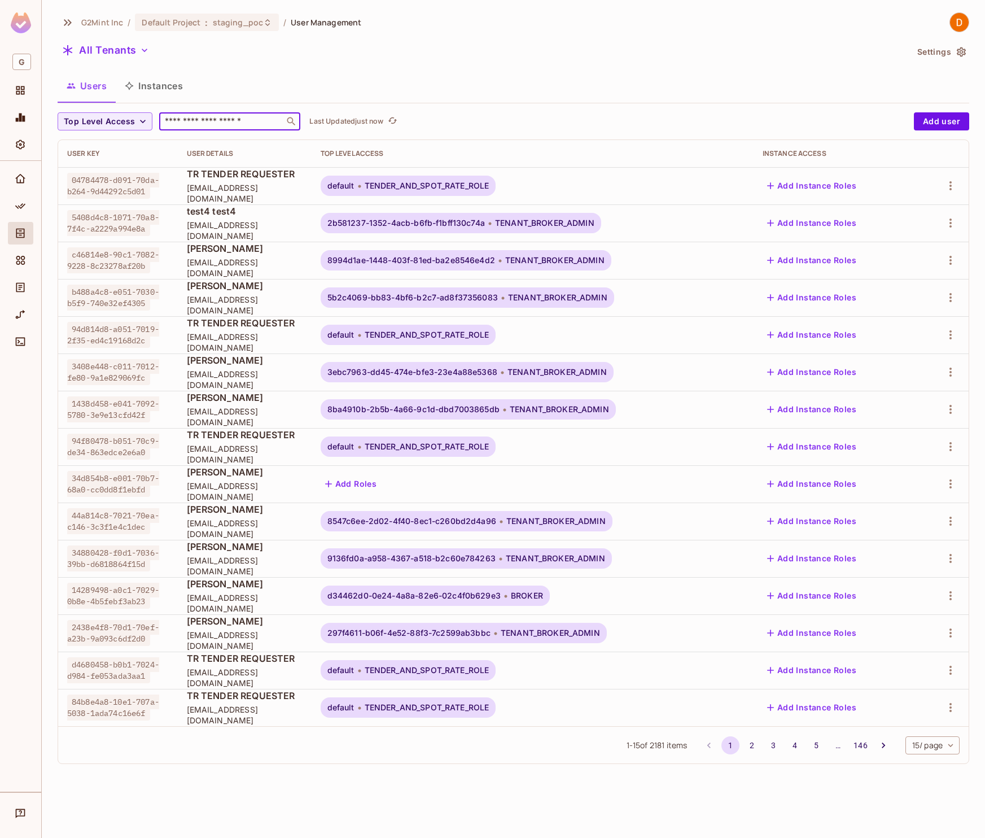
click at [216, 120] on input "text" at bounding box center [222, 121] width 119 height 11
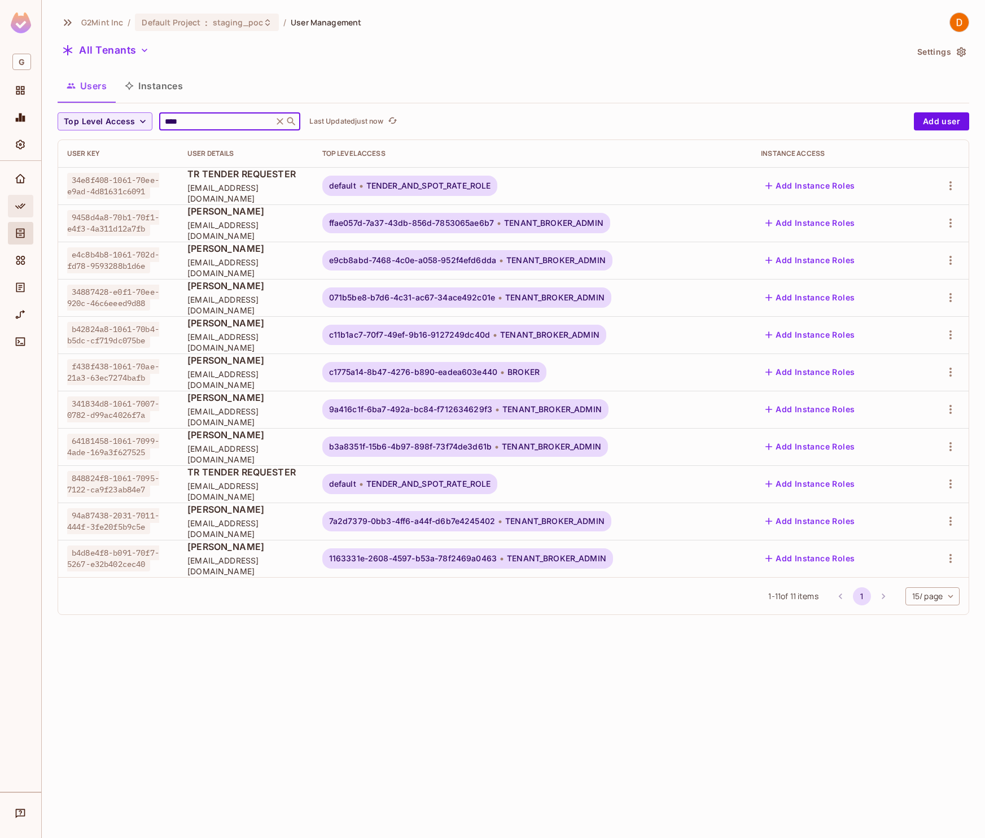
type input "****"
click at [197, 28] on div "Default Project : staging_poc" at bounding box center [207, 23] width 144 height 18
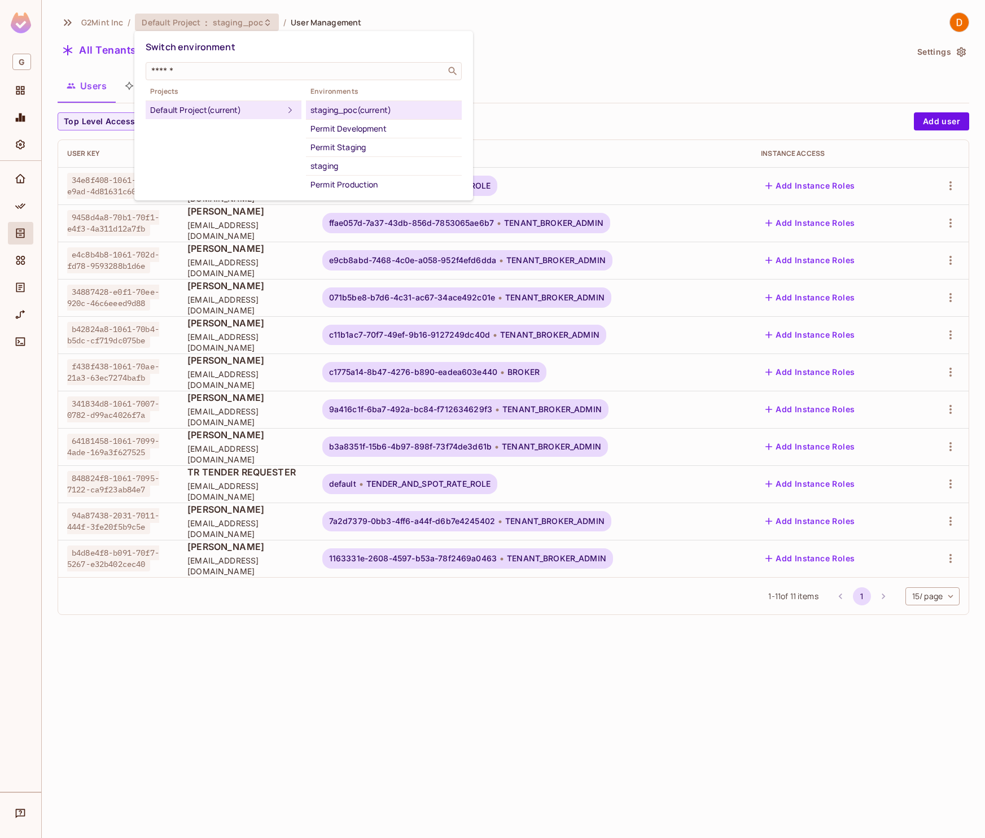
click at [620, 55] on div at bounding box center [492, 419] width 985 height 838
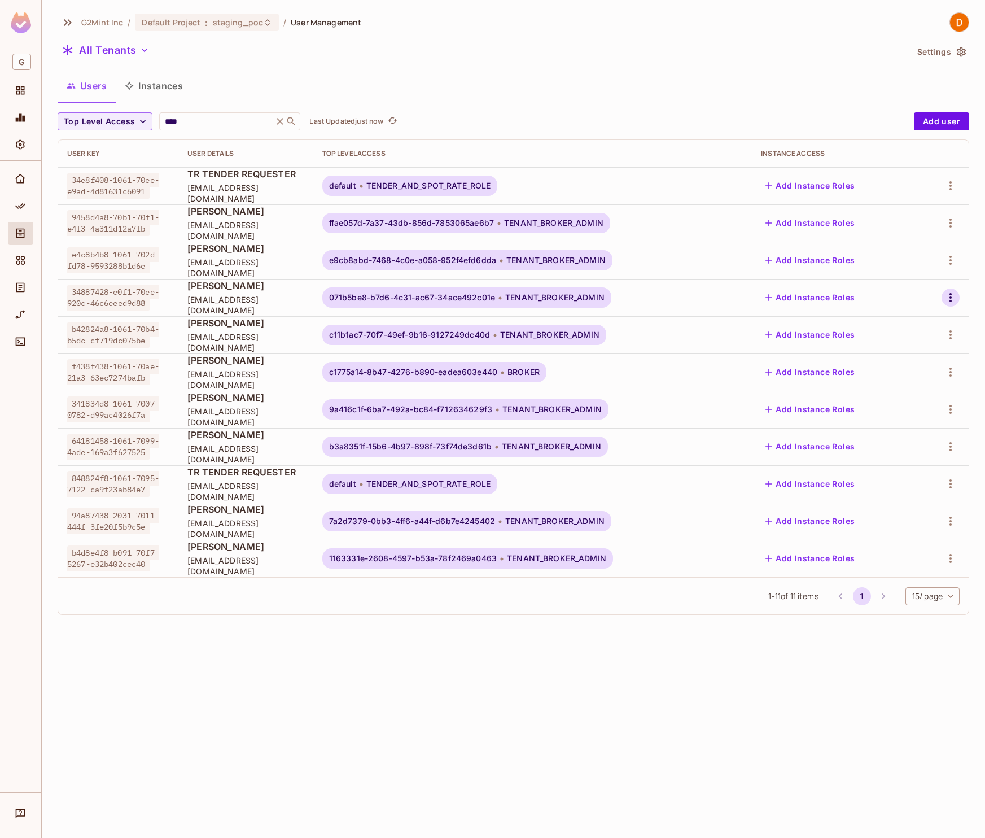
click at [949, 298] on icon "button" at bounding box center [951, 298] width 14 height 14
click at [908, 371] on div "Edit Attributes" at bounding box center [906, 373] width 56 height 11
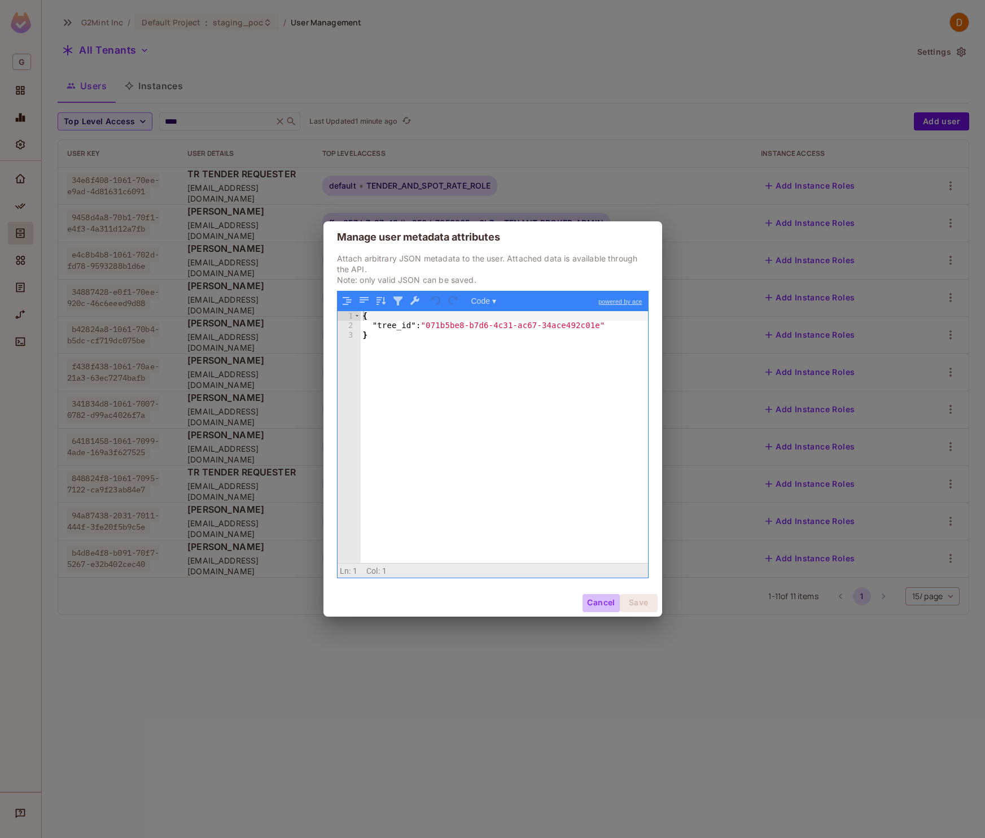
click at [590, 605] on button "Cancel" at bounding box center [601, 603] width 37 height 18
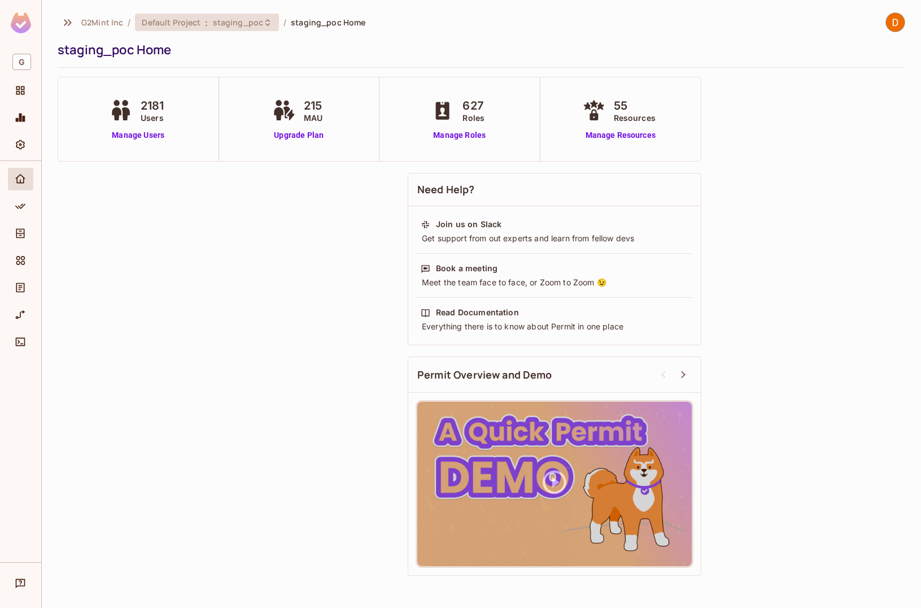
click at [231, 24] on span "staging_poc" at bounding box center [238, 22] width 50 height 11
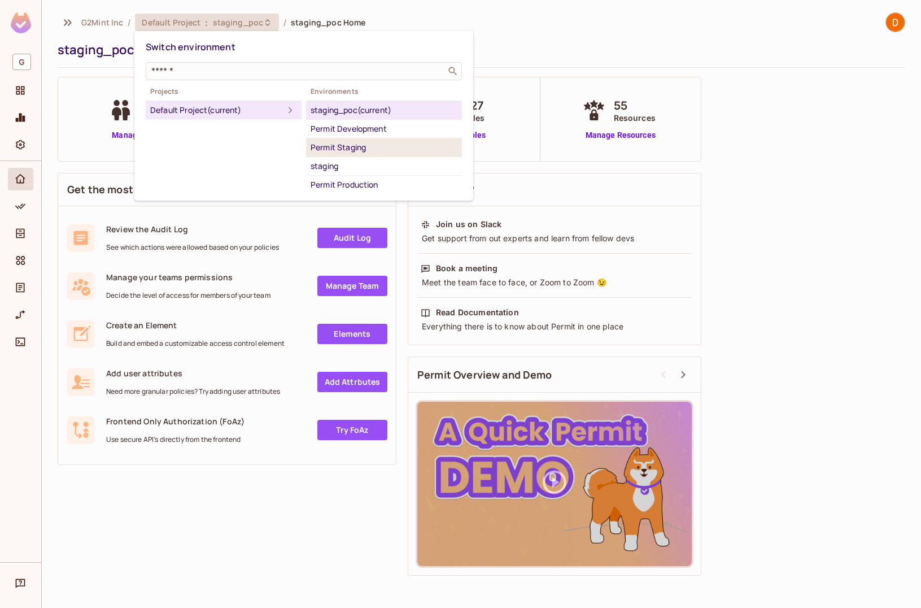
click at [347, 145] on div "Permit Staging" at bounding box center [384, 148] width 147 height 14
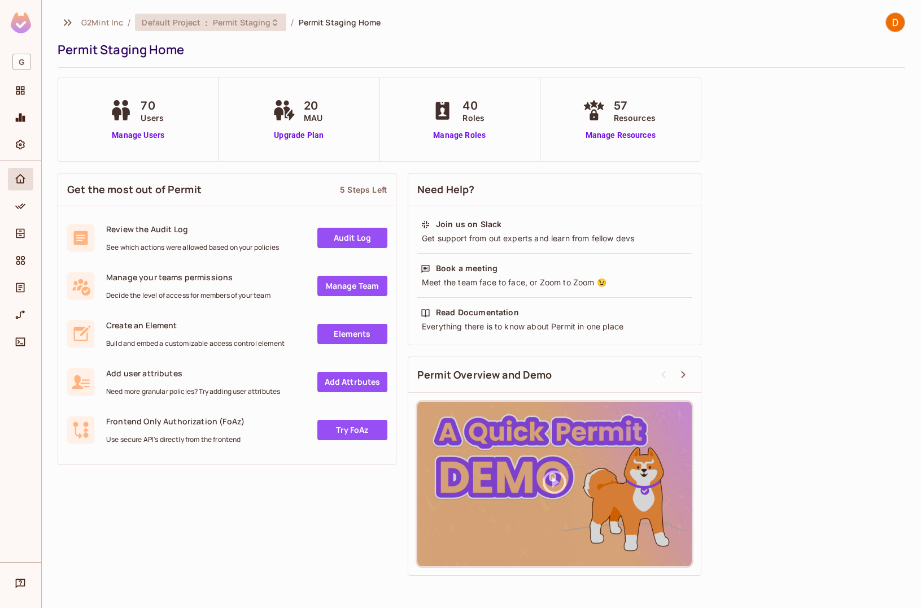
click at [206, 27] on span ":" at bounding box center [206, 22] width 4 height 9
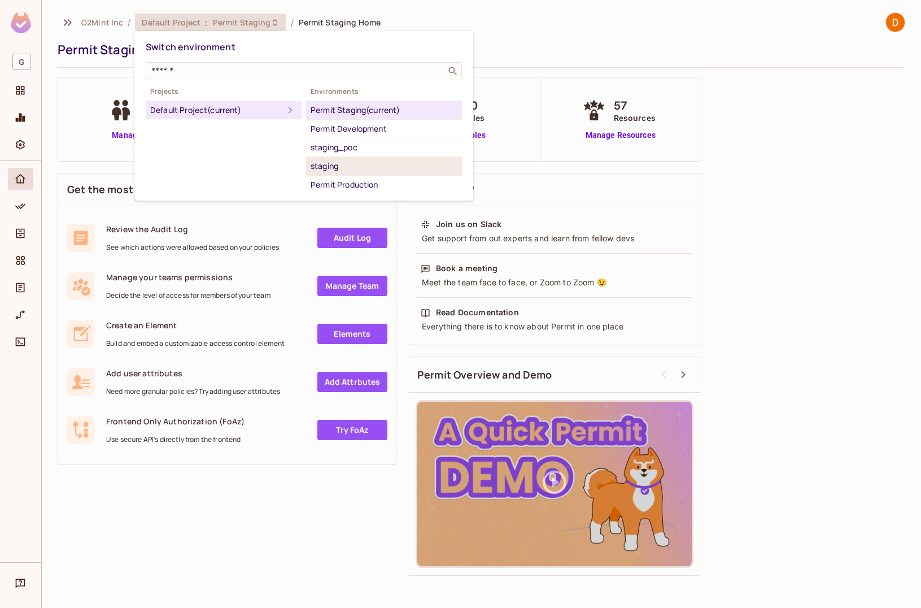
click at [333, 167] on div "staging" at bounding box center [384, 166] width 147 height 14
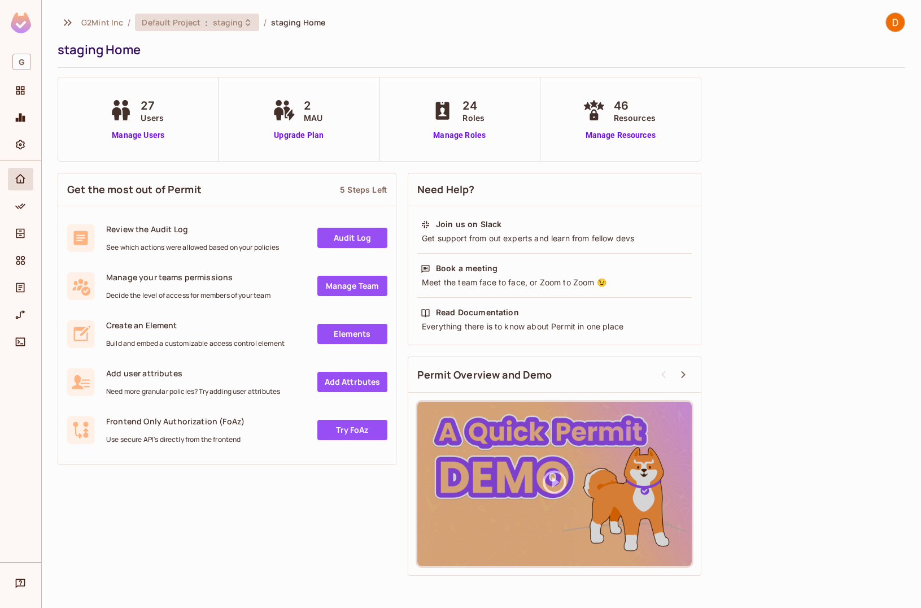
click at [193, 23] on span "Default Project" at bounding box center [171, 22] width 59 height 11
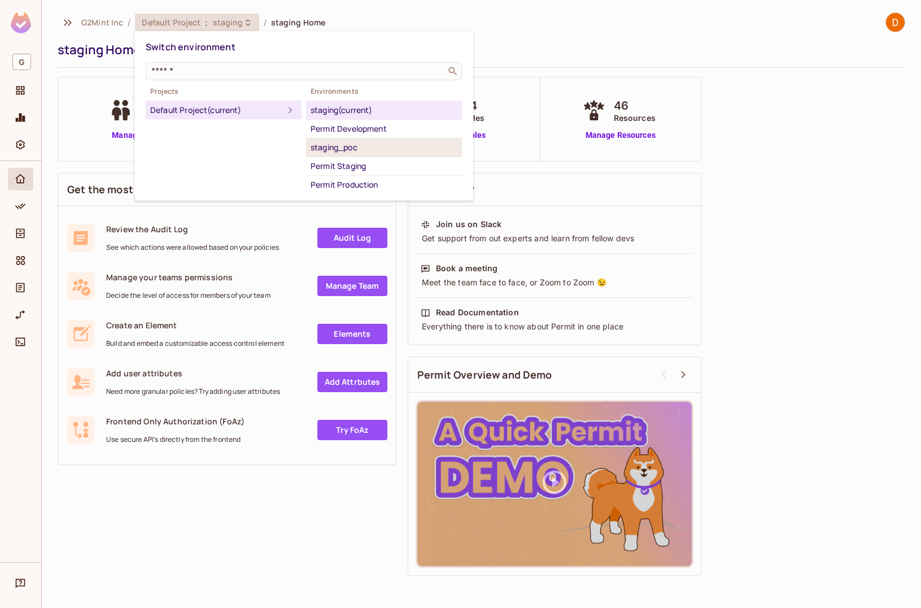
click at [364, 142] on div "staging_poc" at bounding box center [384, 148] width 147 height 14
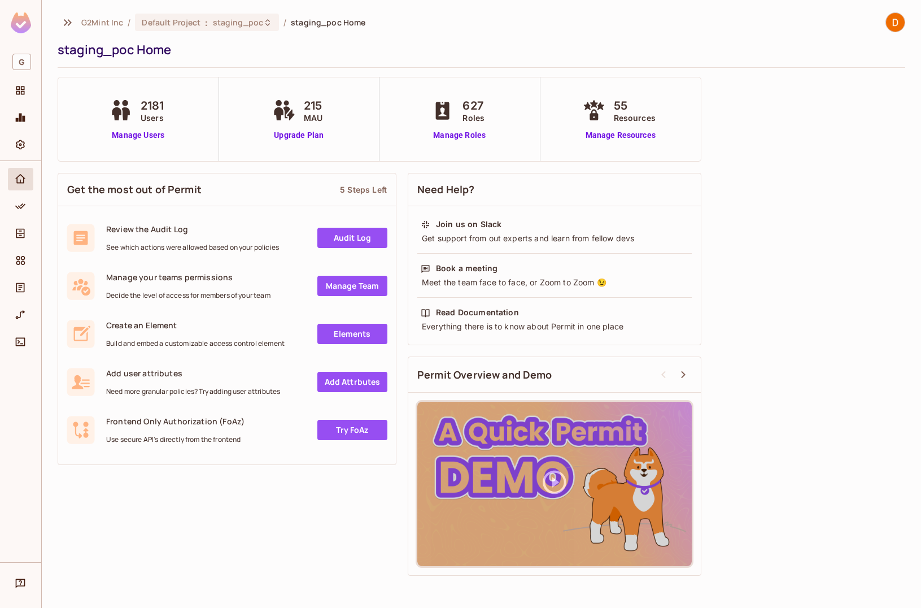
click at [897, 24] on img at bounding box center [895, 22] width 19 height 19
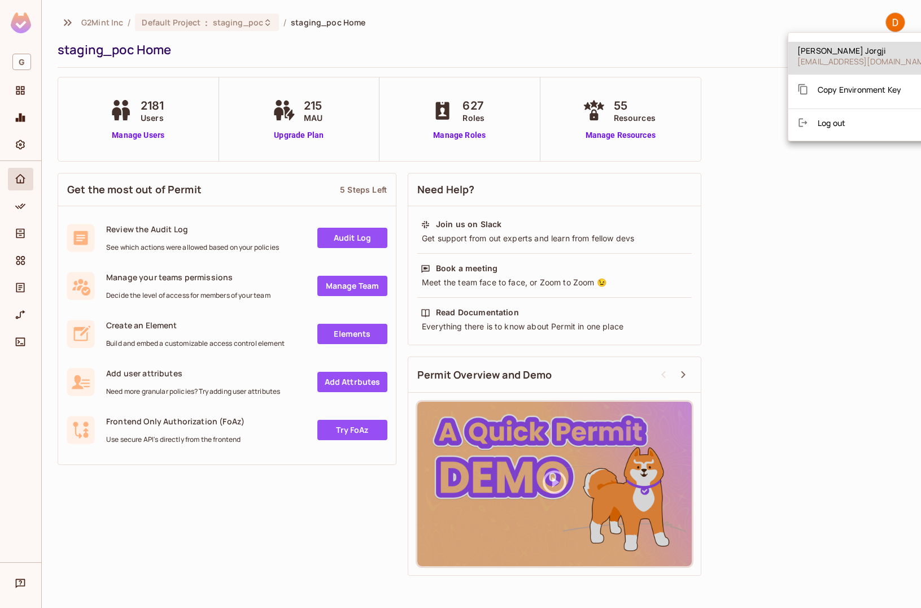
click at [89, 16] on div at bounding box center [460, 304] width 921 height 608
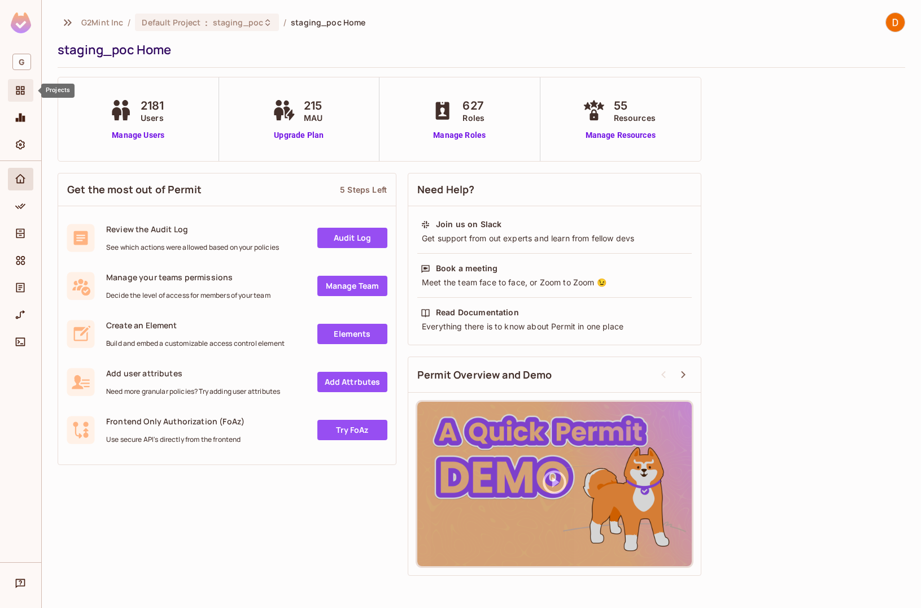
click at [25, 87] on icon "Projects" at bounding box center [20, 90] width 11 height 11
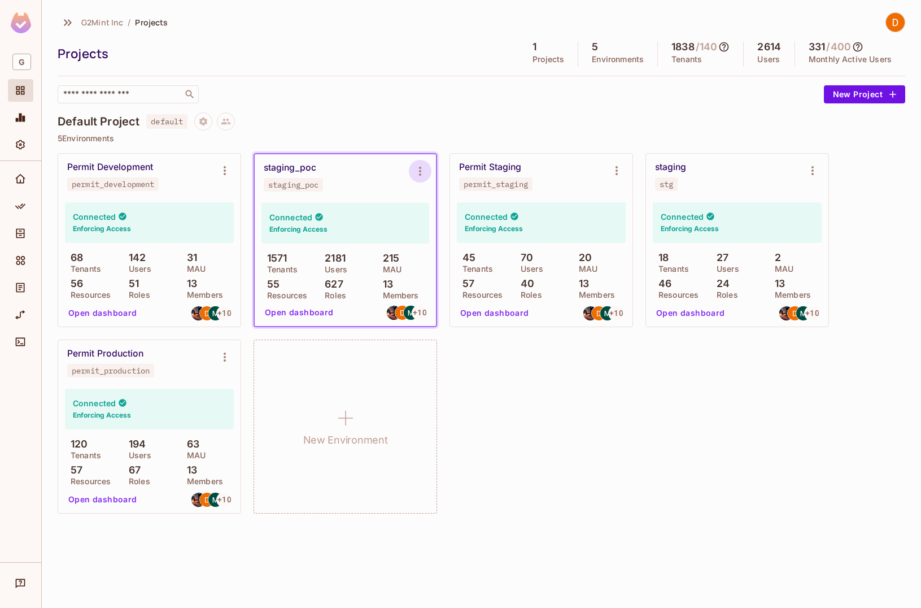
click at [418, 173] on icon "Environment settings" at bounding box center [420, 171] width 14 height 14
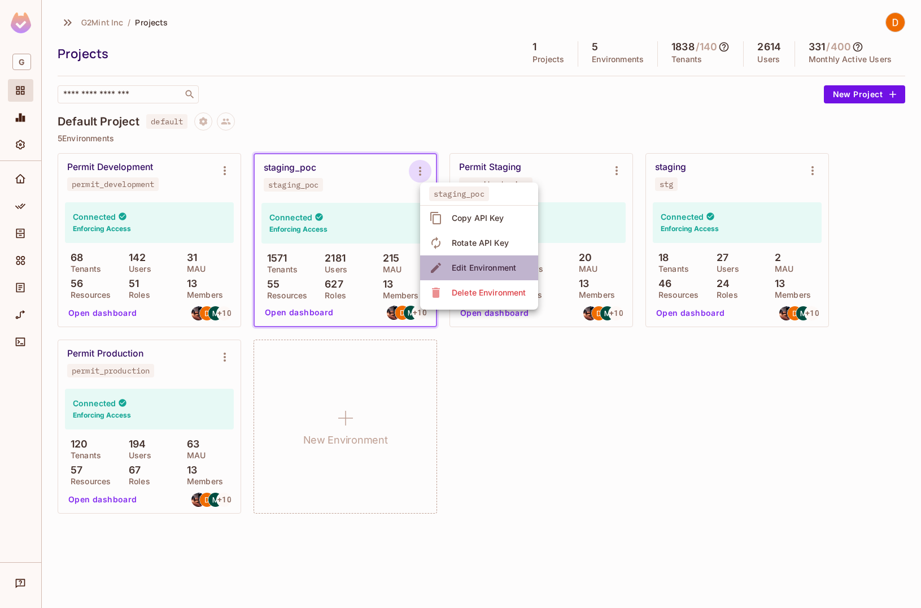
click at [487, 267] on div "Edit Environment" at bounding box center [484, 267] width 64 height 11
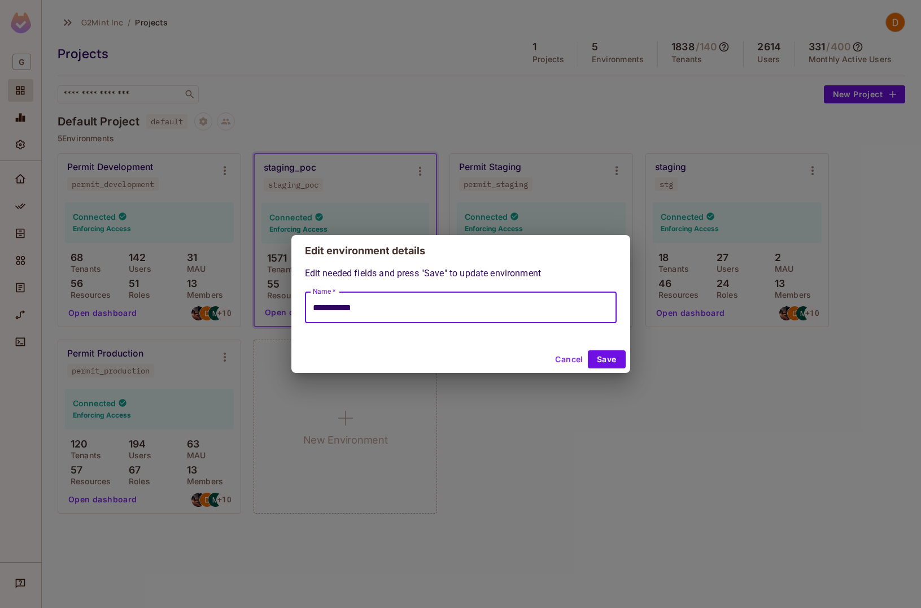
drag, startPoint x: 391, startPoint y: 315, endPoint x: 104, endPoint y: 294, distance: 287.6
click at [107, 294] on div "**********" at bounding box center [460, 304] width 921 height 608
type input "**********"
click at [609, 358] on button "Save" at bounding box center [607, 359] width 38 height 18
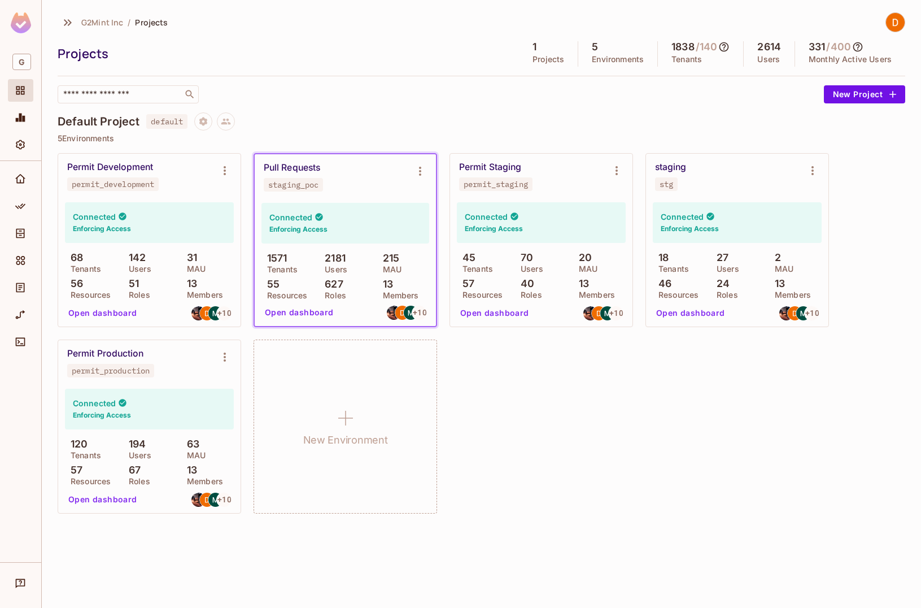
click at [496, 173] on div "Permit Staging permit_staging" at bounding box center [532, 176] width 146 height 29
click at [491, 319] on button "Open dashboard" at bounding box center [495, 313] width 78 height 18
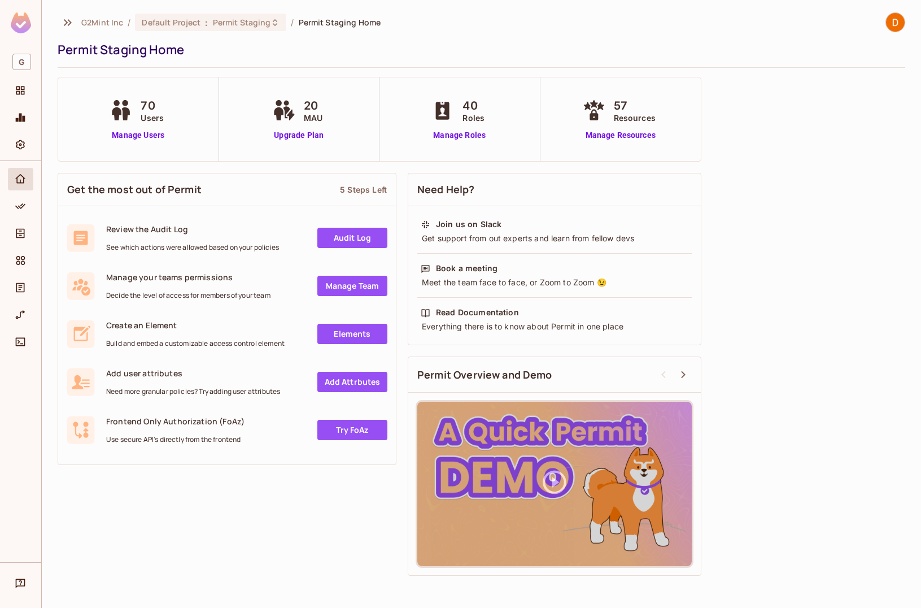
click at [151, 125] on div "70 Users Manage Users" at bounding box center [138, 119] width 63 height 44
click at [144, 142] on div "70 Users Manage Users" at bounding box center [138, 119] width 161 height 84
click at [144, 137] on link "Manage Users" at bounding box center [138, 135] width 63 height 12
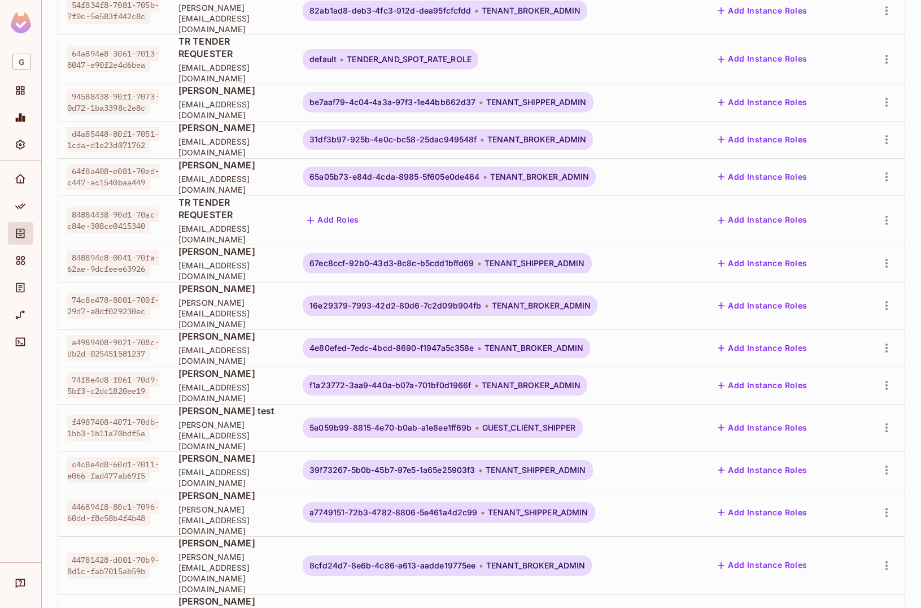
scroll to position [181, 0]
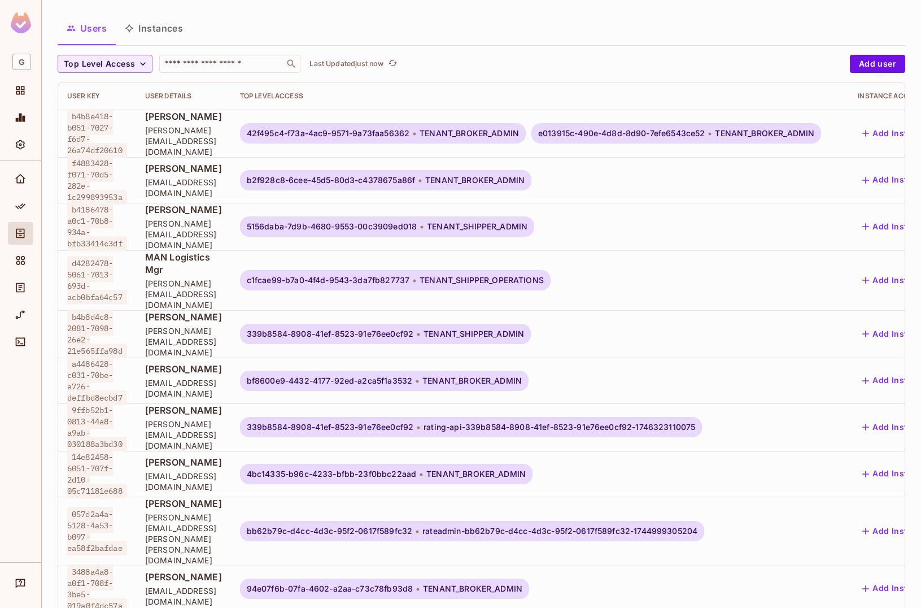
scroll to position [317, 0]
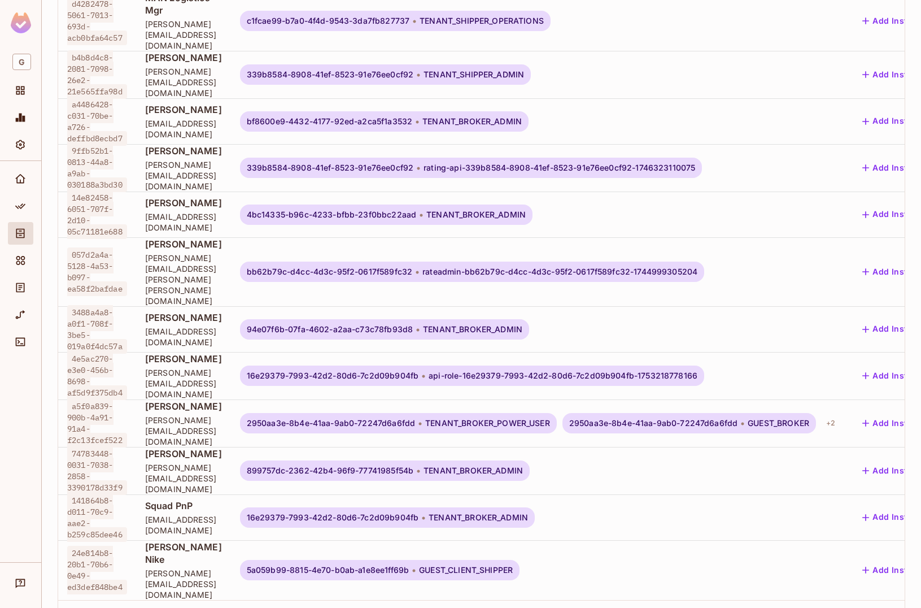
click at [747, 607] on button "3" at bounding box center [755, 618] width 18 height 18
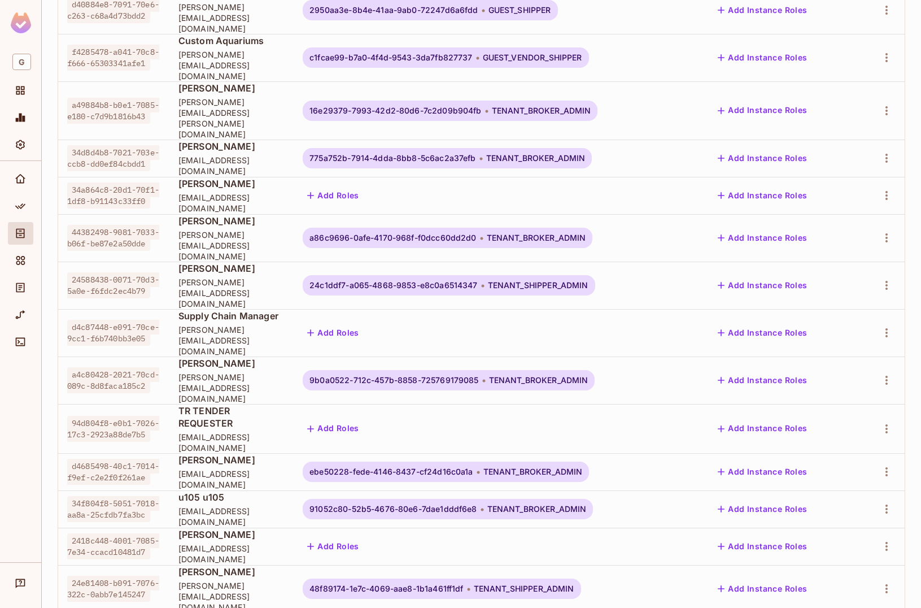
scroll to position [181, 0]
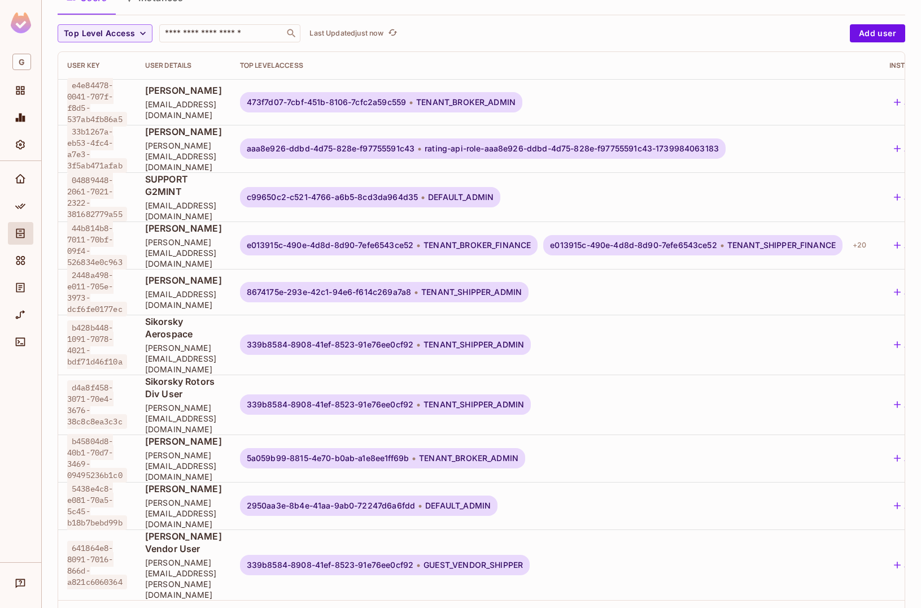
scroll to position [2, 0]
click at [706, 607] on button "1" at bounding box center [712, 618] width 18 height 18
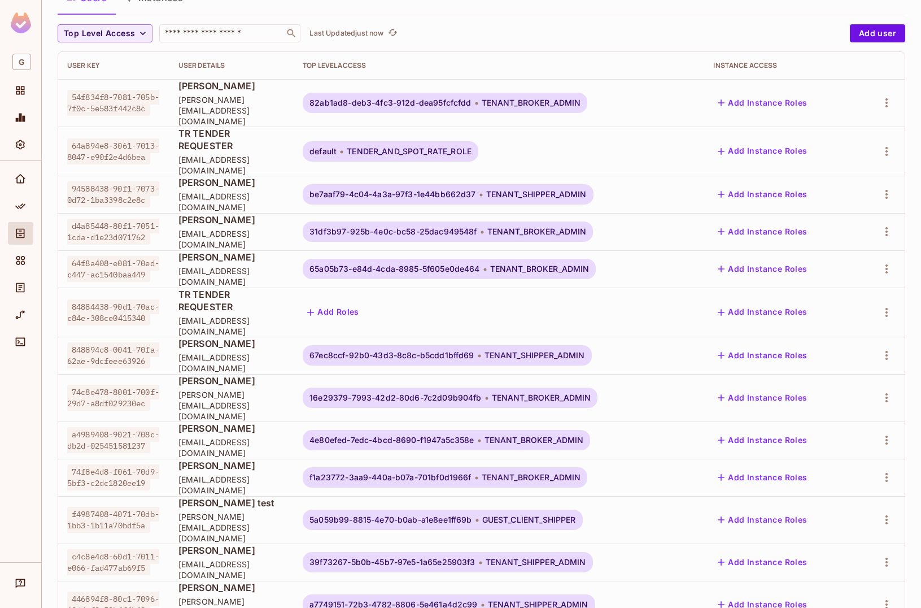
scroll to position [0, 0]
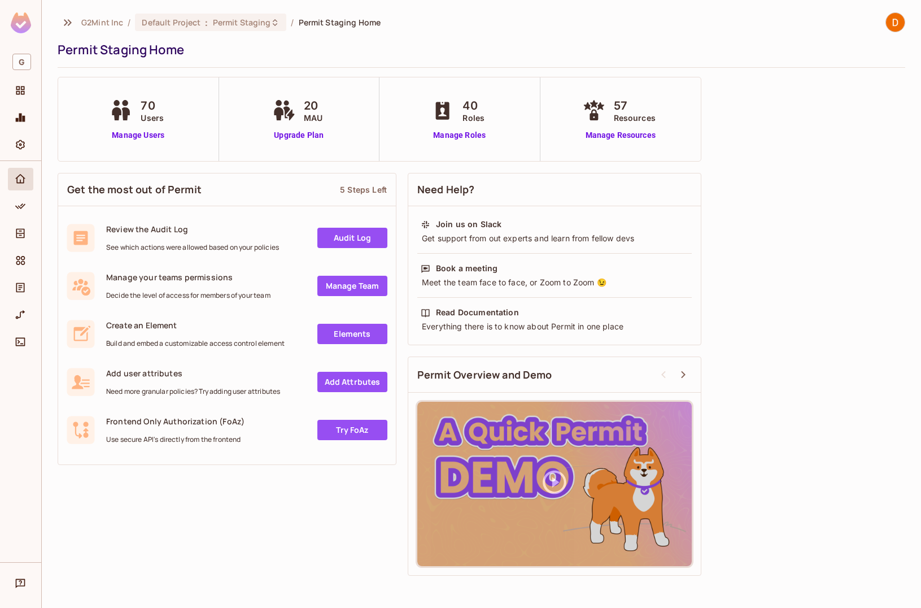
click at [21, 22] on img at bounding box center [21, 22] width 20 height 21
click at [193, 25] on span "Default Project" at bounding box center [171, 22] width 59 height 11
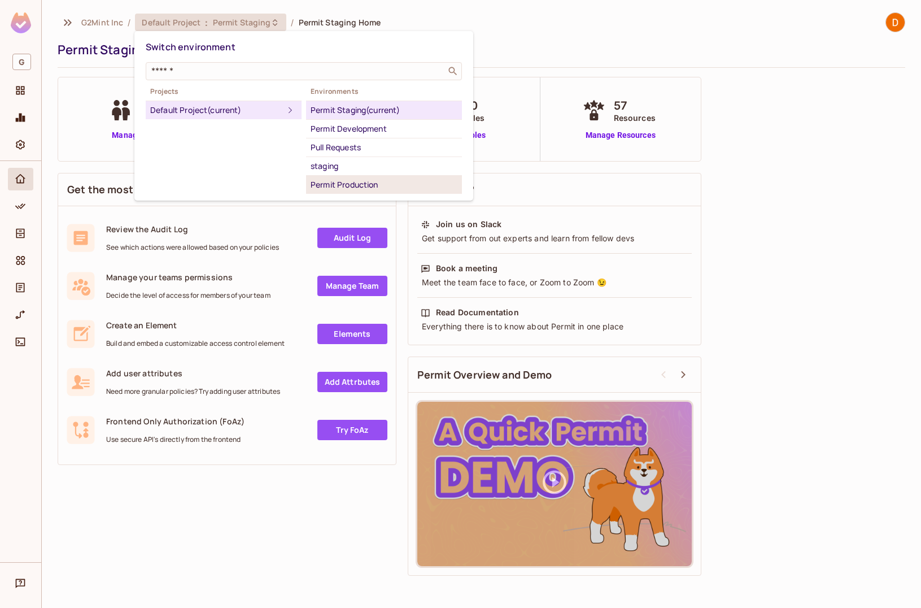
click at [378, 181] on div "Permit Production" at bounding box center [384, 185] width 147 height 14
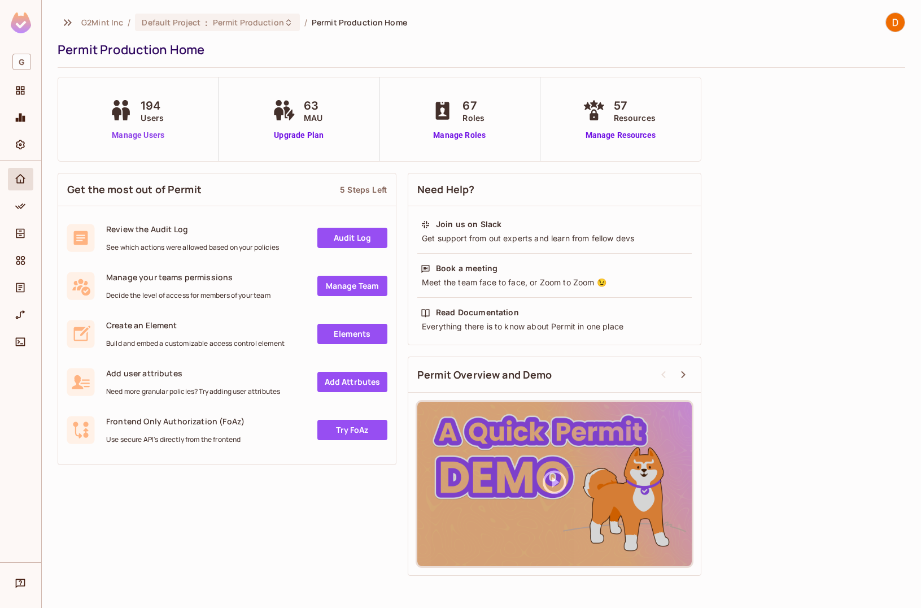
click at [121, 130] on link "Manage Users" at bounding box center [138, 135] width 63 height 12
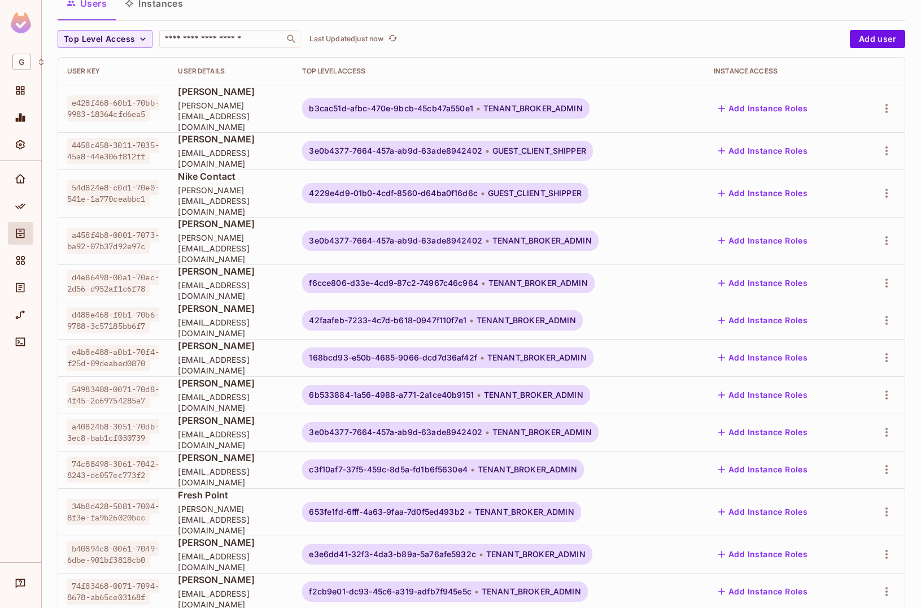
scroll to position [113, 0]
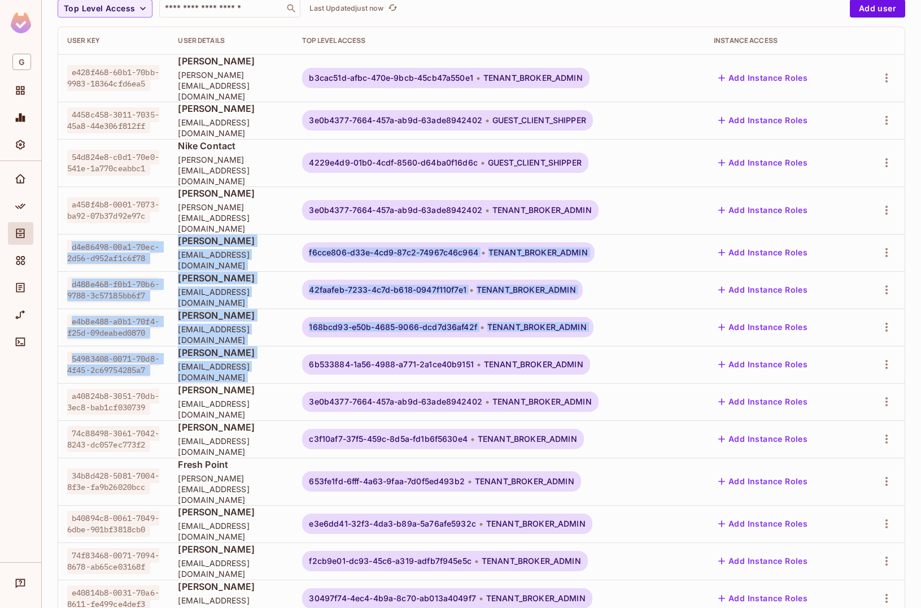
drag, startPoint x: 73, startPoint y: 211, endPoint x: 349, endPoint y: 351, distance: 309.4
click at [349, 351] on tbody "e428f468-60b1-70bb-9983-18364cfd6ea5 [PERSON_NAME] [PERSON_NAME][EMAIL_ADDRESS]…" at bounding box center [481, 359] width 847 height 610
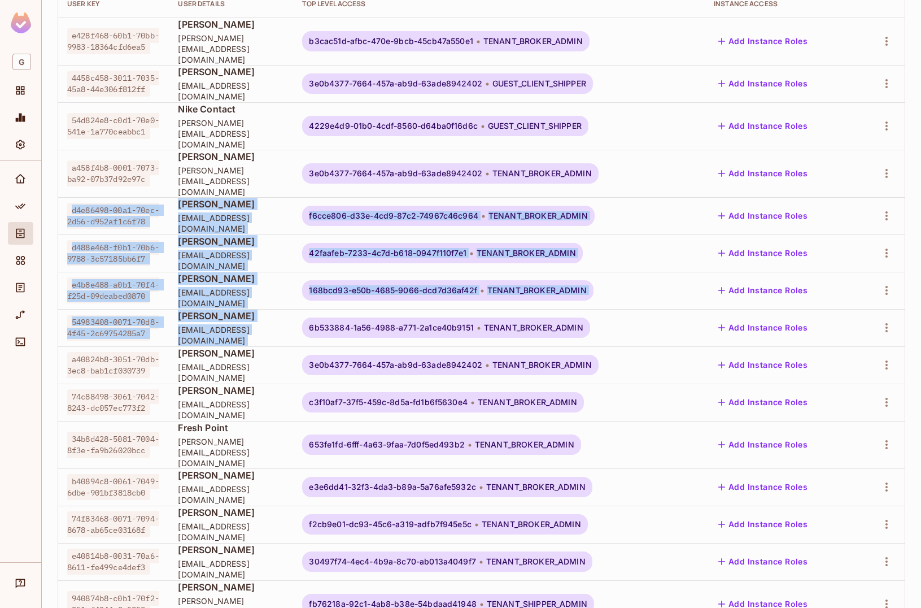
scroll to position [181, 0]
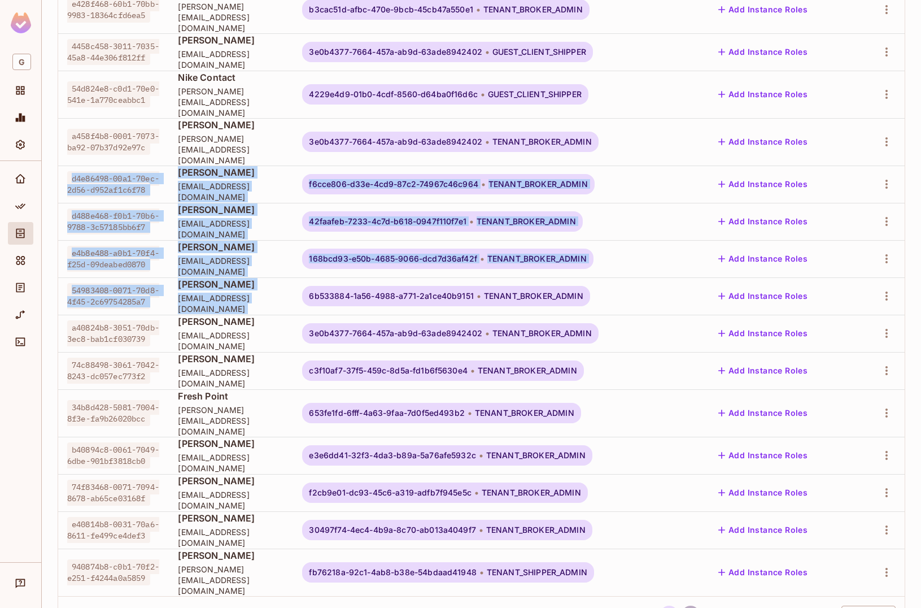
click at [682, 605] on button "2" at bounding box center [691, 614] width 18 height 18
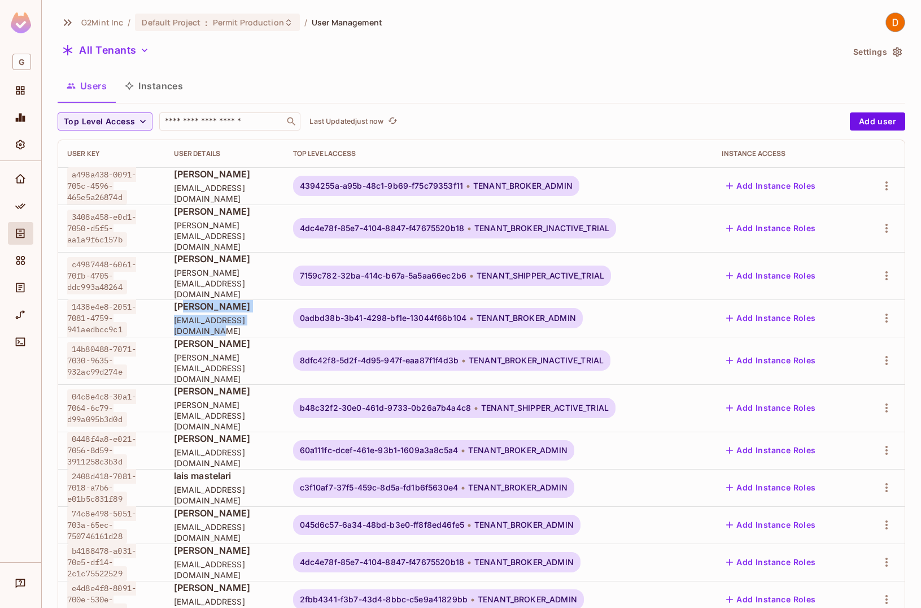
drag, startPoint x: 178, startPoint y: 282, endPoint x: 281, endPoint y: 308, distance: 106.2
click at [281, 308] on td "[PERSON_NAME] [EMAIL_ADDRESS][DOMAIN_NAME]" at bounding box center [224, 317] width 119 height 37
drag, startPoint x: 171, startPoint y: 398, endPoint x: 271, endPoint y: 418, distance: 102.7
click at [266, 432] on div "[PERSON_NAME] [EMAIL_ADDRESS][DOMAIN_NAME]" at bounding box center [224, 450] width 101 height 36
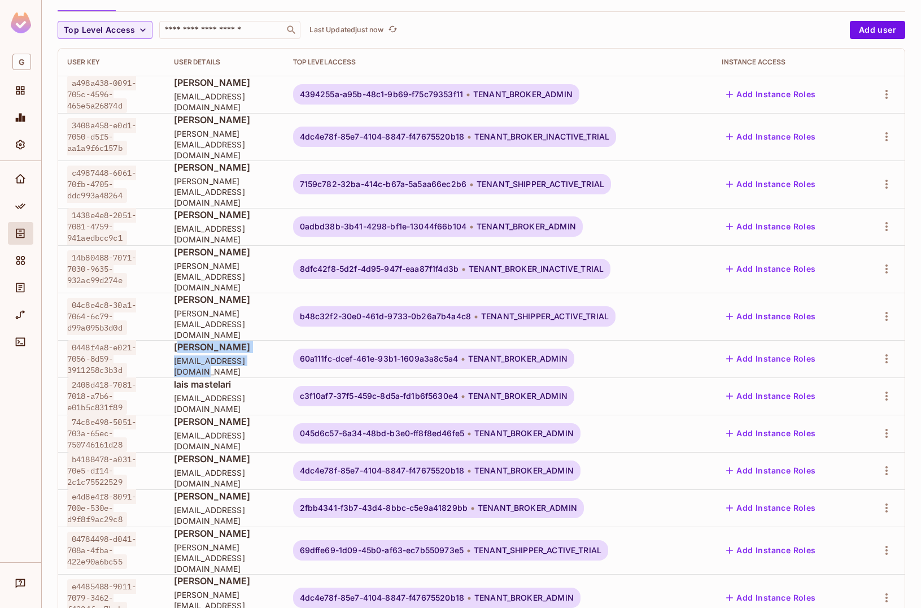
scroll to position [113, 0]
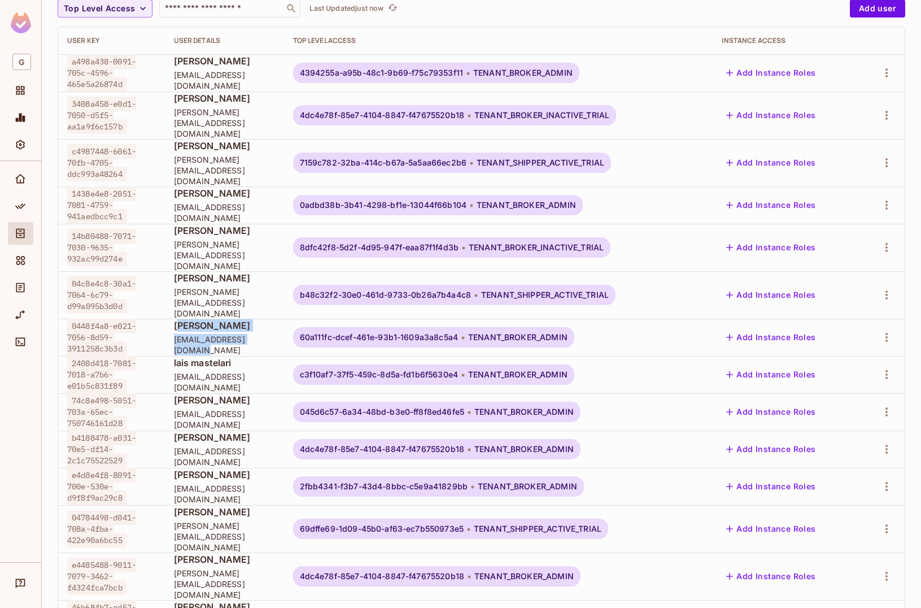
drag, startPoint x: 180, startPoint y: 438, endPoint x: 405, endPoint y: 499, distance: 233.3
click at [284, 468] on td "John Doe testuser+main-1049@g2mint.com" at bounding box center [224, 486] width 119 height 37
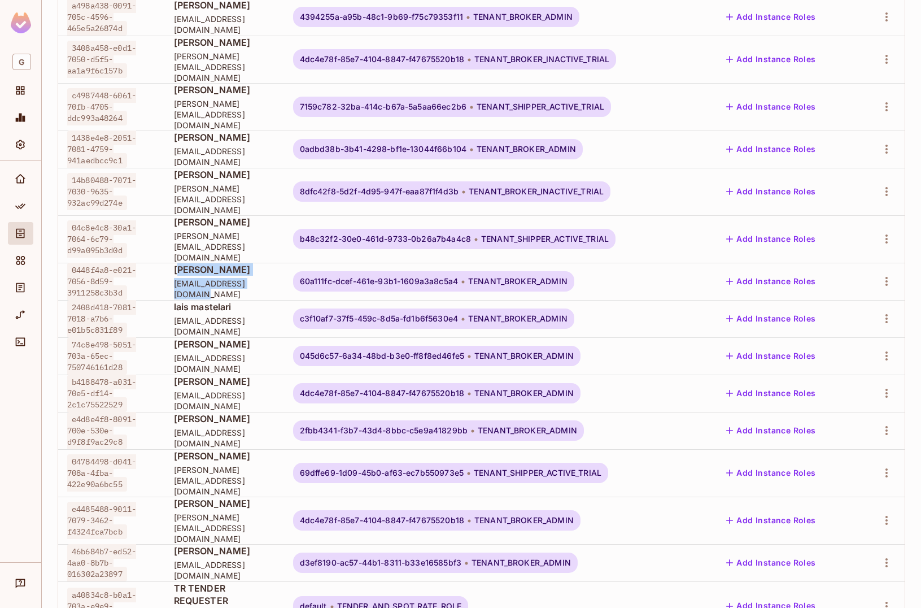
scroll to position [181, 0]
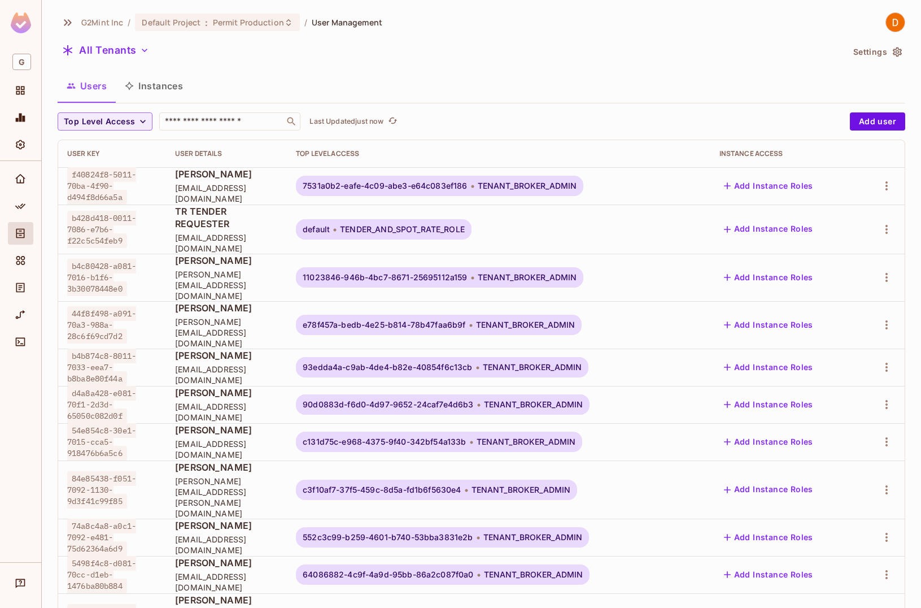
drag, startPoint x: 159, startPoint y: 397, endPoint x: 319, endPoint y: 424, distance: 162.6
click at [309, 421] on tbody "f40824f8-5011-70ba-4f90-d494f8d66a5a John Doe testuser+main-10232@g2mint.com 75…" at bounding box center [481, 499] width 847 height 664
click at [278, 438] on span "testuser+main-982-u099@g2mint.com" at bounding box center [226, 448] width 103 height 21
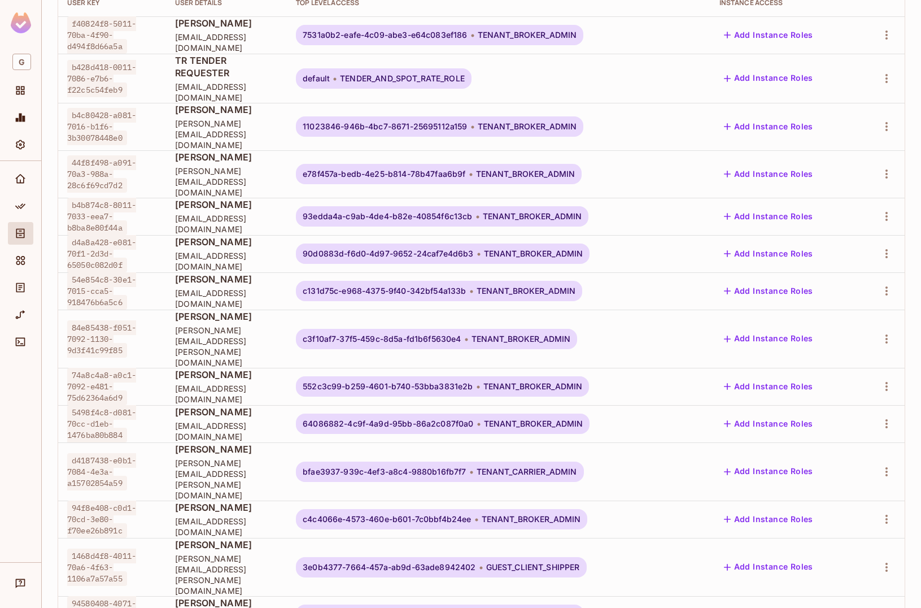
scroll to position [181, 0]
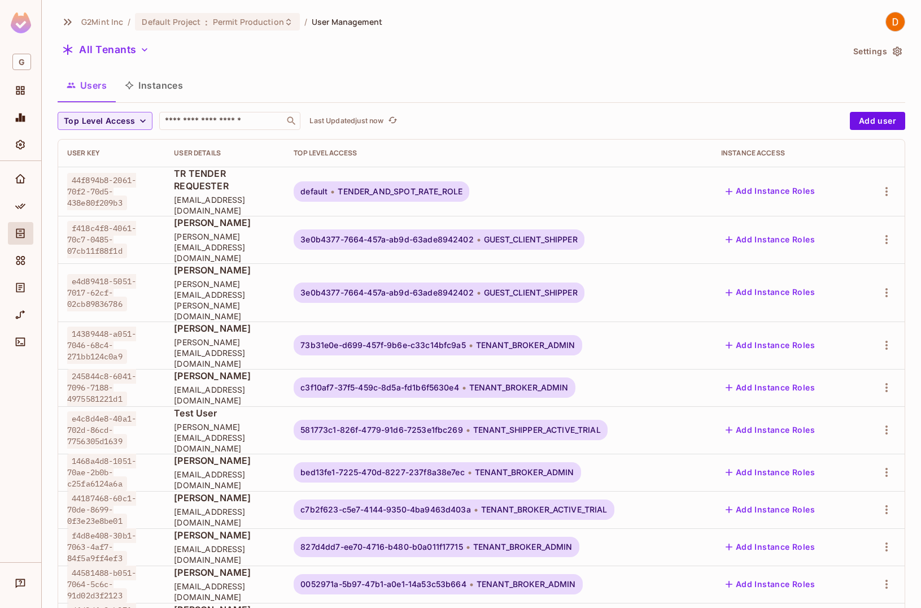
scroll to position [0, 0]
click at [243, 109] on div "G2Mint Inc / Default Project : Permit Production / User Management All Tenants …" at bounding box center [482, 436] width 848 height 848
click at [235, 119] on input "text" at bounding box center [222, 121] width 119 height 11
paste input "**********"
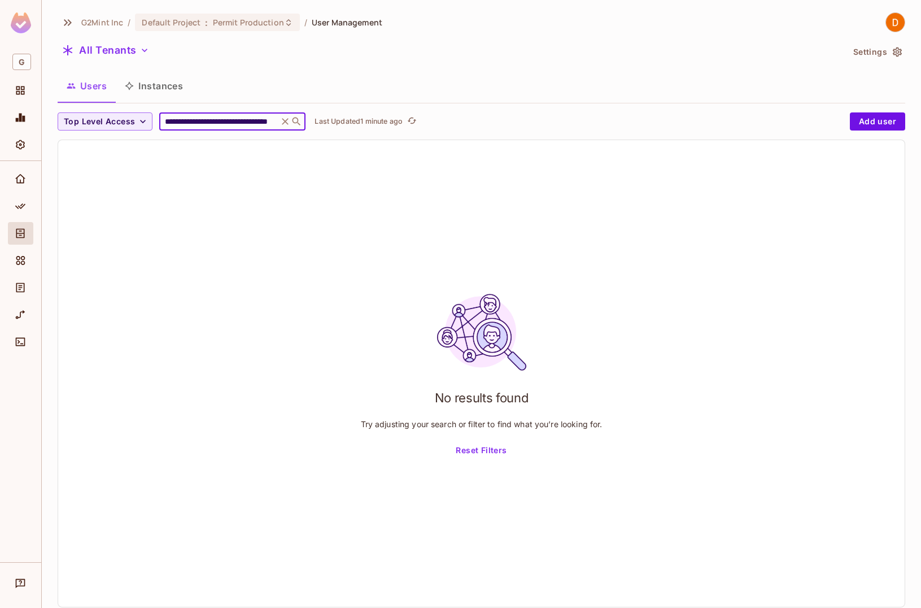
type input "**********"
drag, startPoint x: 187, startPoint y: 117, endPoint x: 100, endPoint y: 120, distance: 87.0
click at [100, 120] on div "**********" at bounding box center [451, 121] width 787 height 18
drag, startPoint x: 411, startPoint y: 81, endPoint x: 404, endPoint y: 107, distance: 27.3
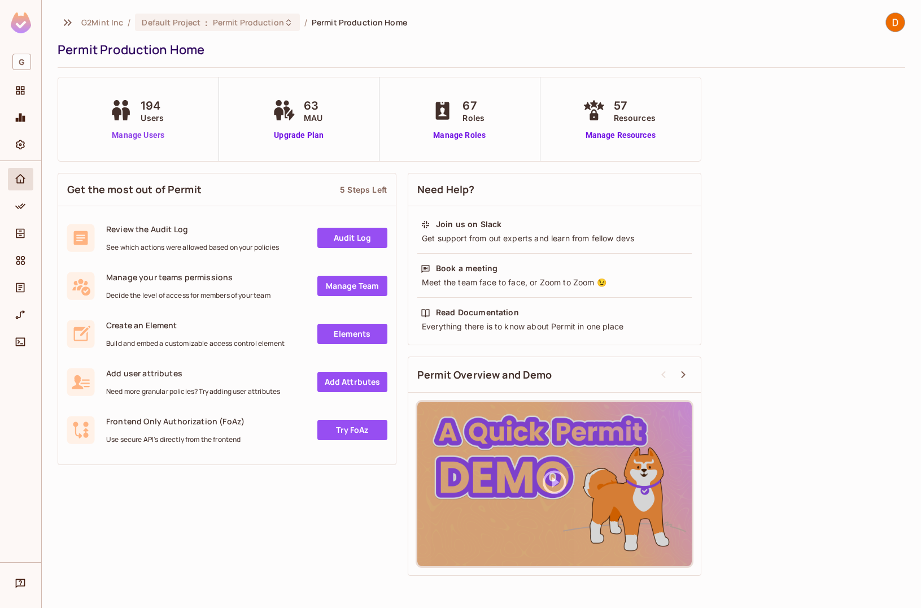
click at [145, 140] on link "Manage Users" at bounding box center [138, 135] width 63 height 12
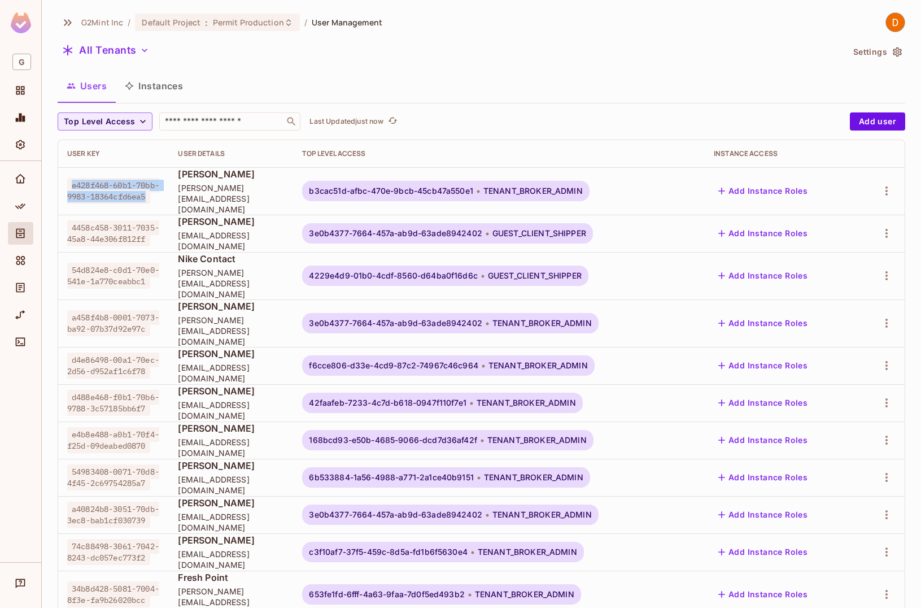
drag, startPoint x: 71, startPoint y: 174, endPoint x: 133, endPoint y: 200, distance: 67.1
click at [133, 200] on div "e428f468-60b1-70bb-9983-18364cfd6ea5" at bounding box center [113, 191] width 93 height 23
copy span "e428f468-60b1-70bb-9983-18364cfd6ea5"
click at [220, 118] on input "text" at bounding box center [222, 121] width 119 height 11
paste input "**********"
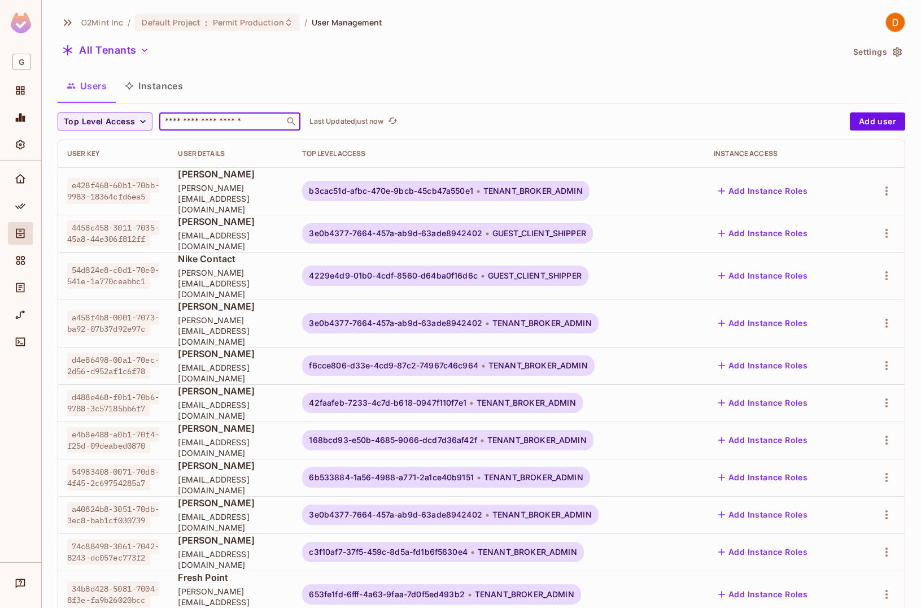
type input "**********"
click at [205, 121] on input "text" at bounding box center [222, 121] width 119 height 11
paste input "**********"
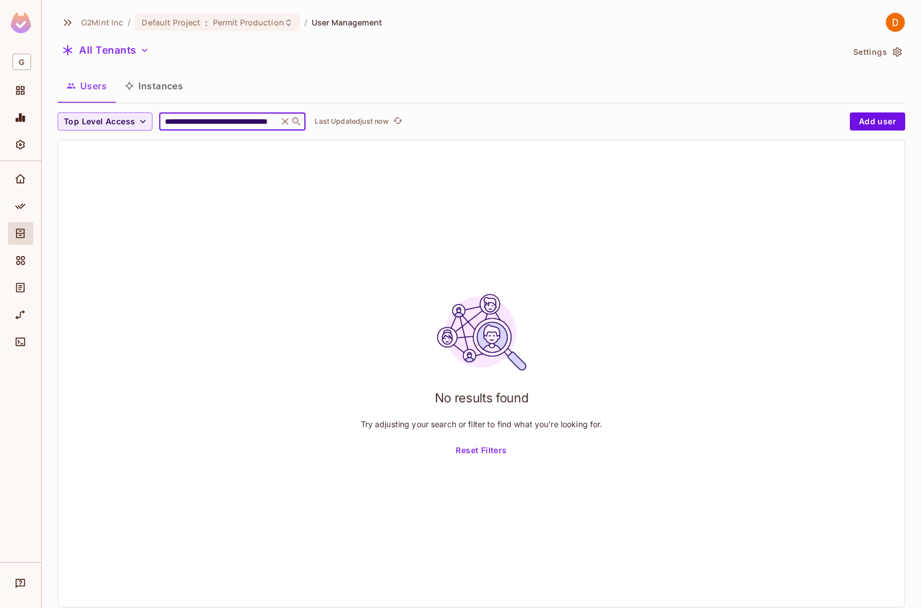
type input "**********"
click at [283, 121] on icon at bounding box center [285, 121] width 11 height 11
